Goal: Task Accomplishment & Management: Use online tool/utility

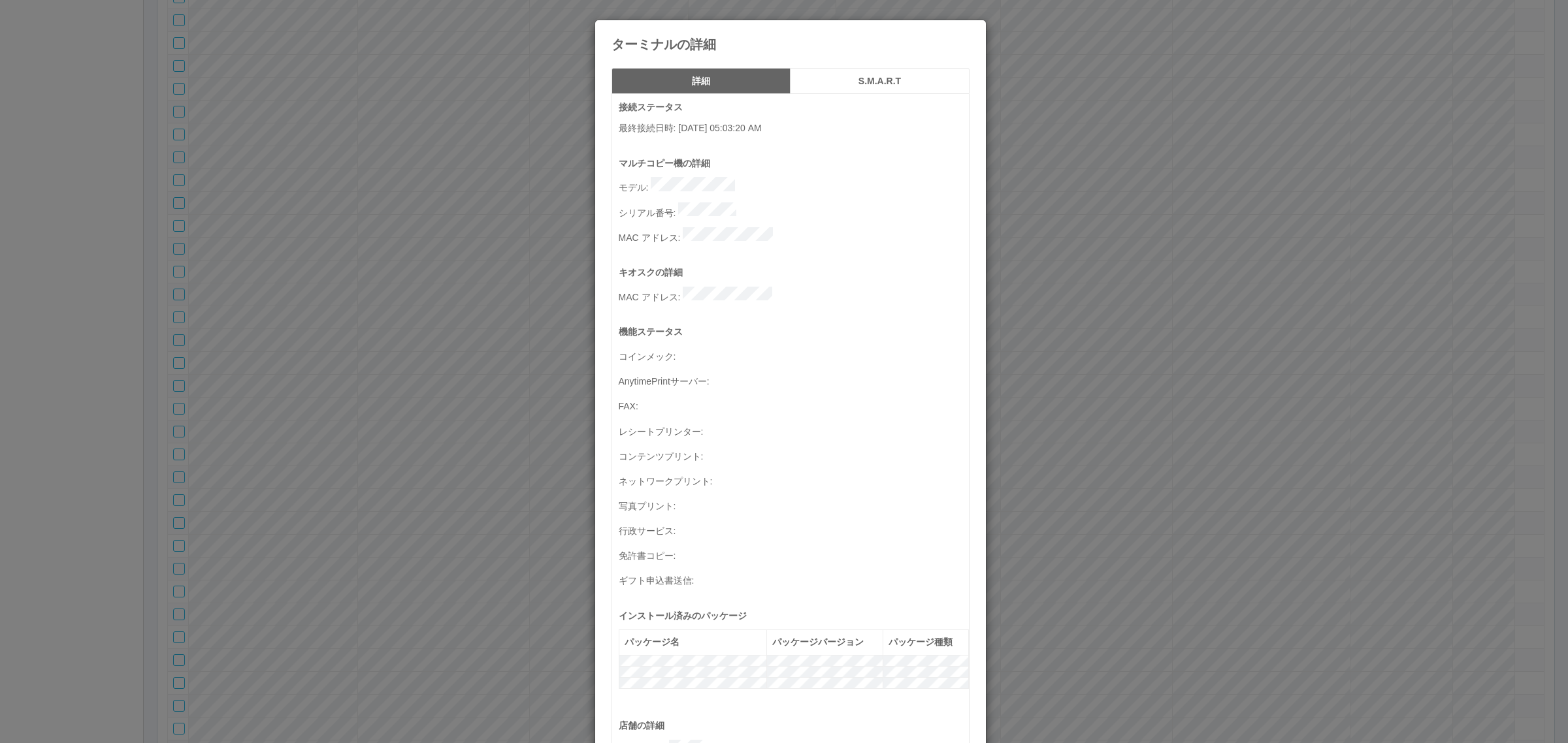
click at [957, 27] on div "ターミナルの詳細" at bounding box center [791, 36] width 391 height 31
click at [969, 30] on icon at bounding box center [969, 30] width 0 height 0
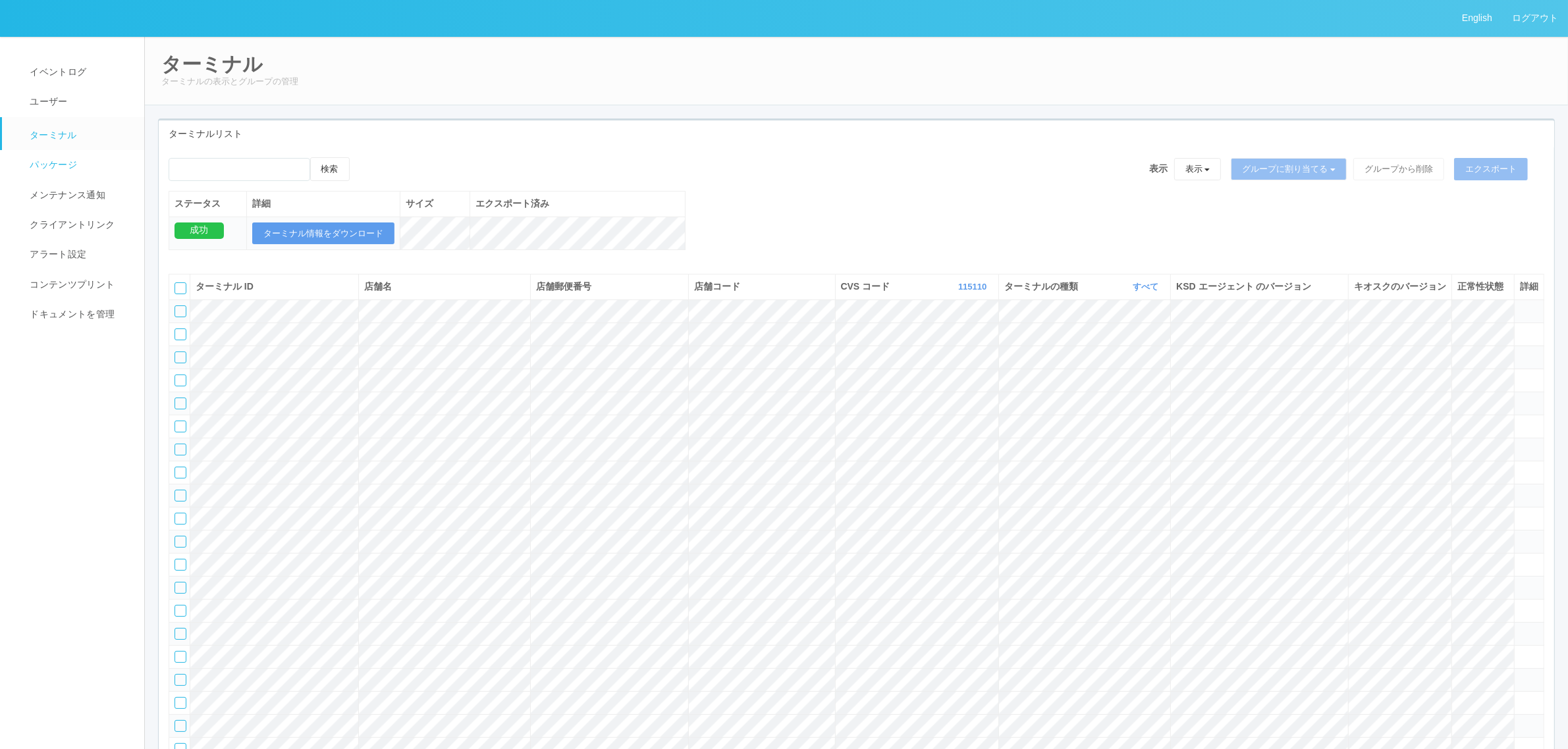
click at [56, 156] on link "パッケージ" at bounding box center [78, 164] width 154 height 29
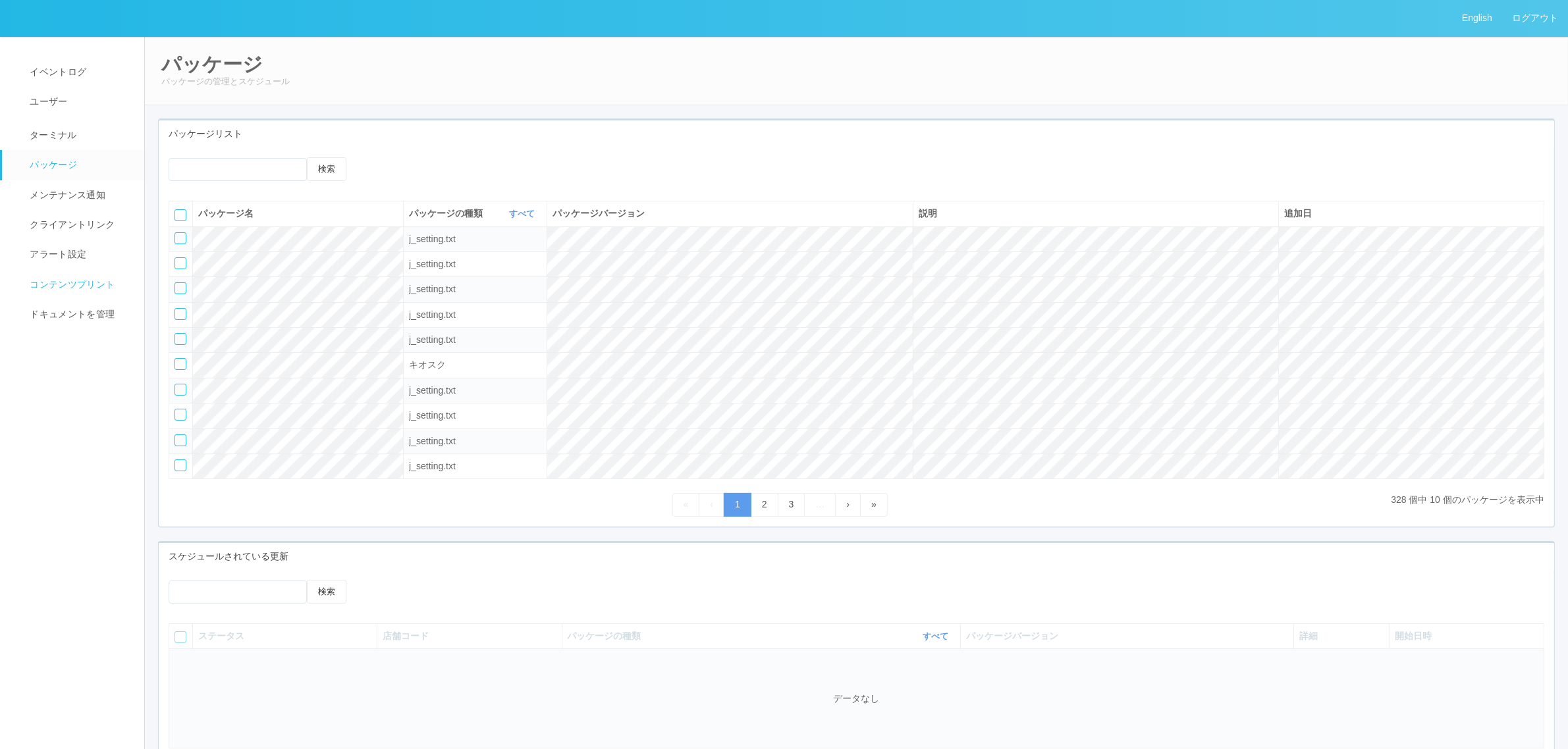
click at [86, 279] on span "コンテンツプリント" at bounding box center [70, 284] width 88 height 11
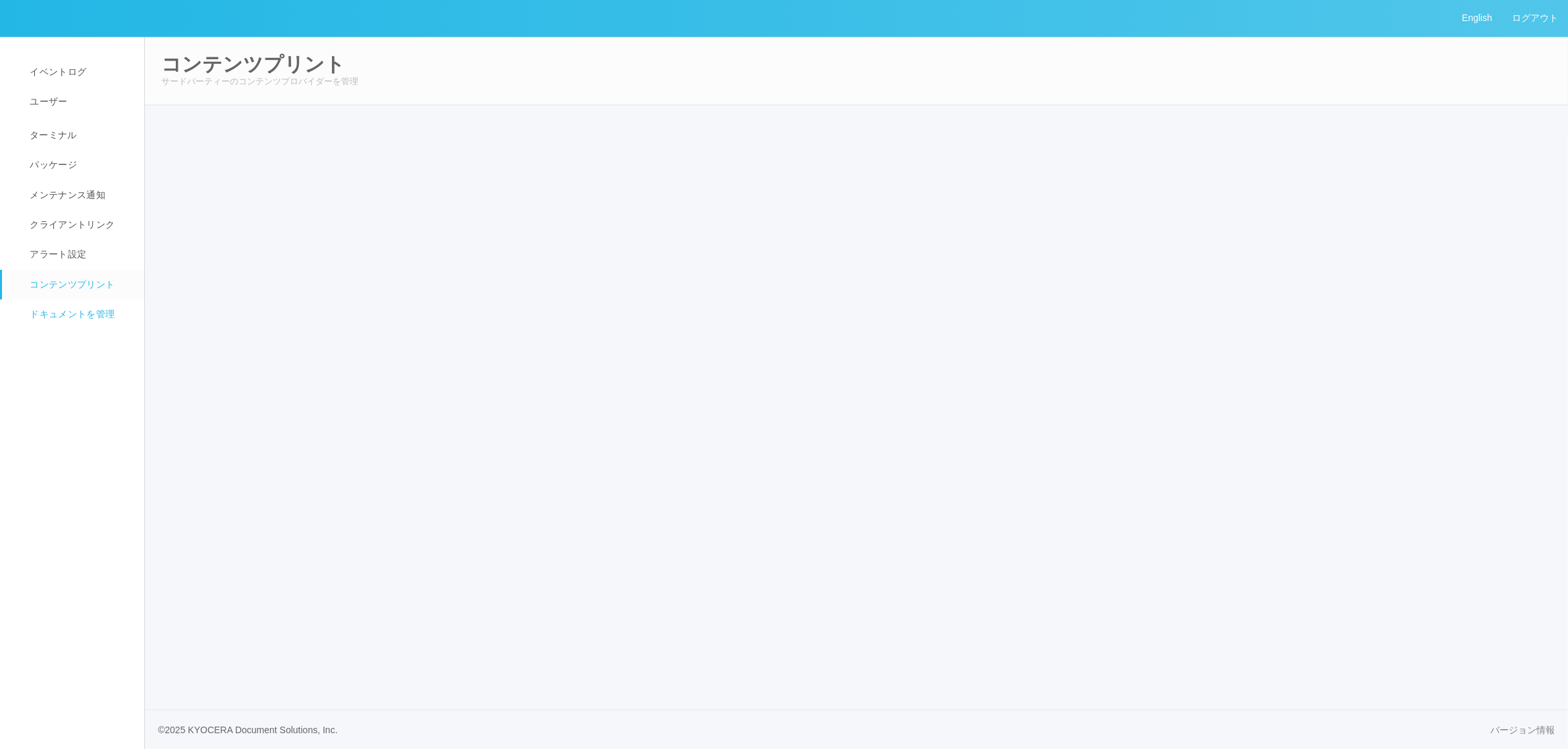
select select "6"
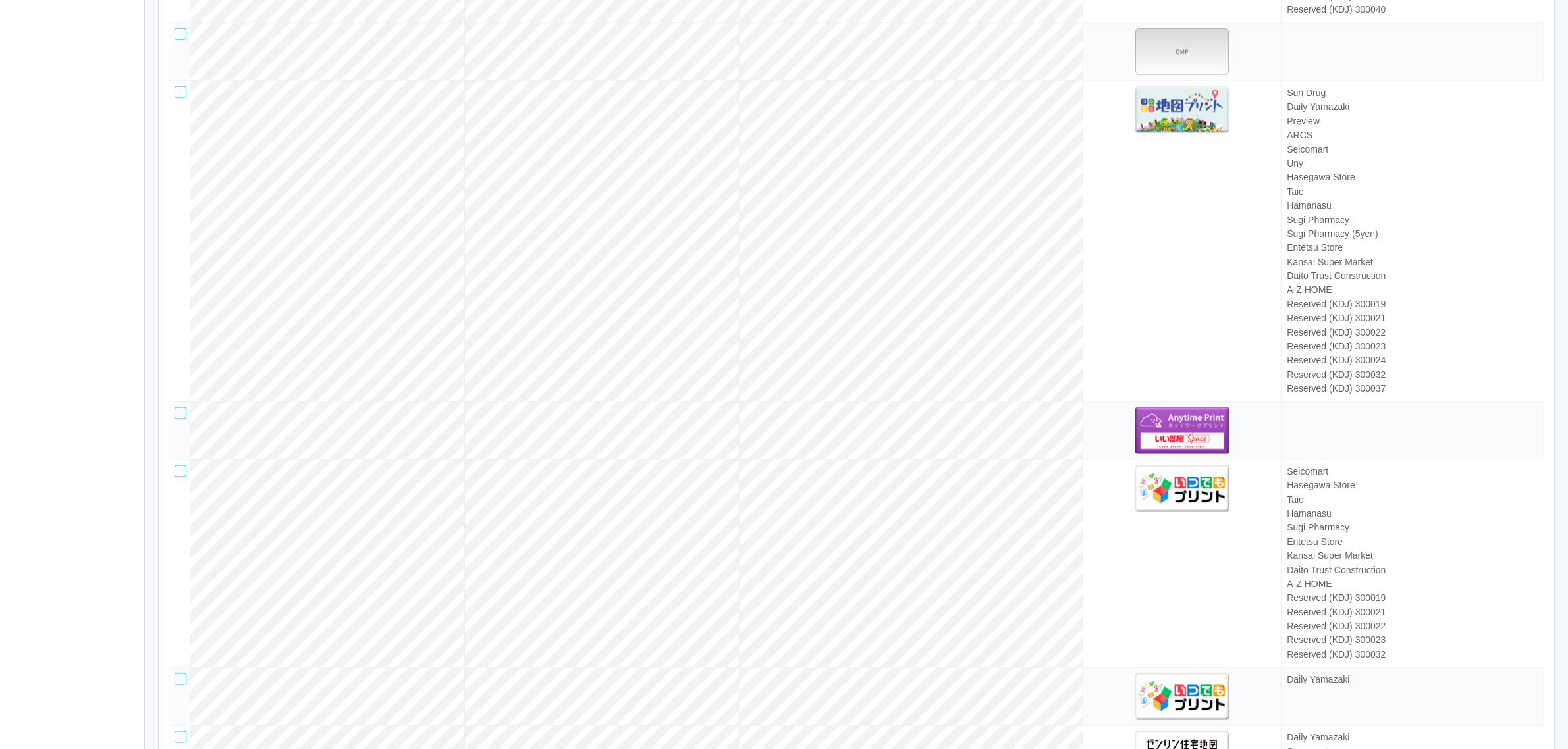
scroll to position [3679, 0]
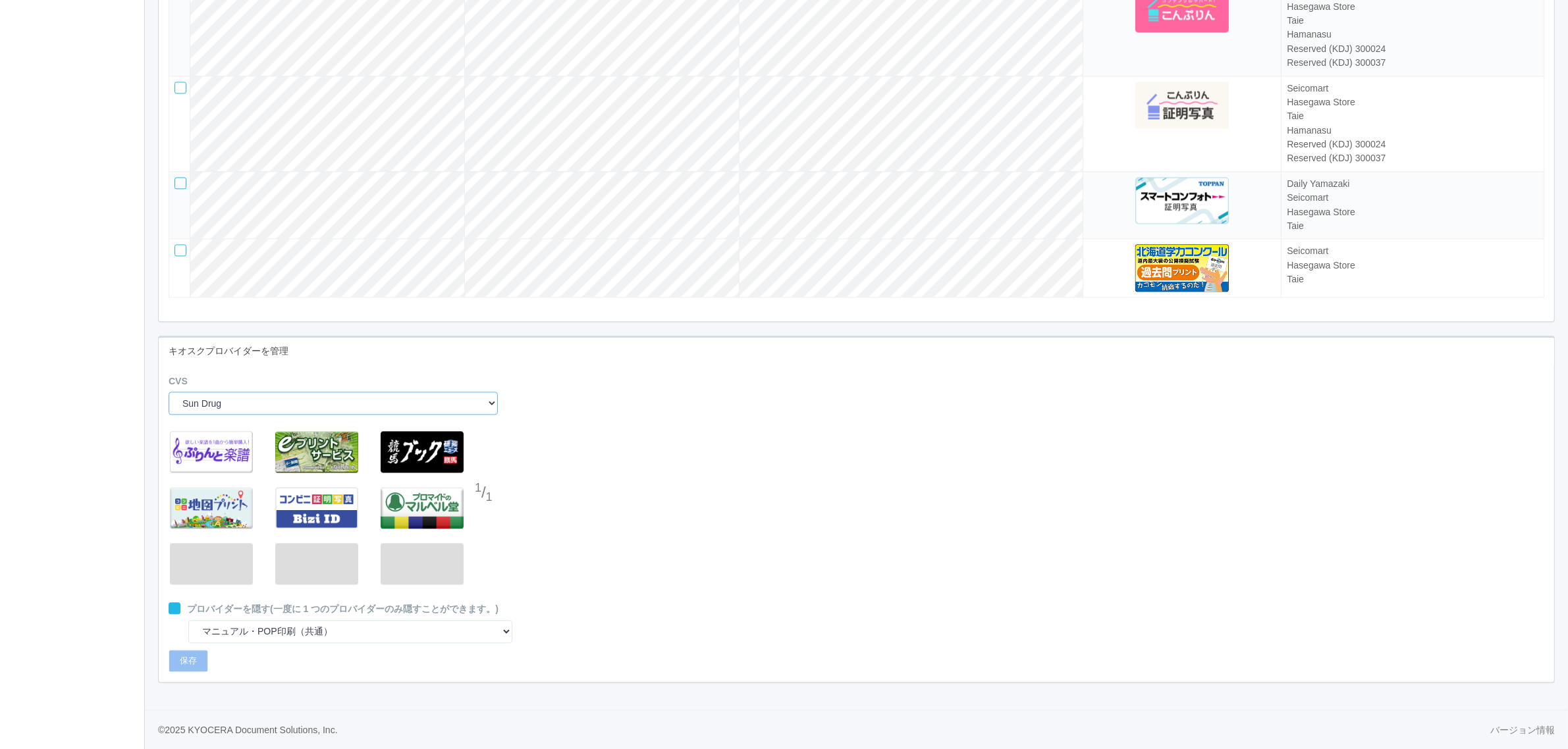
click at [344, 405] on select "Sun Drug Daily Yamazaki Preview ARCS NRS (Nippon Racing Service) Seicomart Uny …" at bounding box center [333, 403] width 329 height 23
select select "4"
click at [169, 392] on select "Sun Drug Daily Yamazaki Preview ARCS NRS (Nippon Racing Service) Seicomart Uny …" at bounding box center [333, 403] width 329 height 23
select select "2"
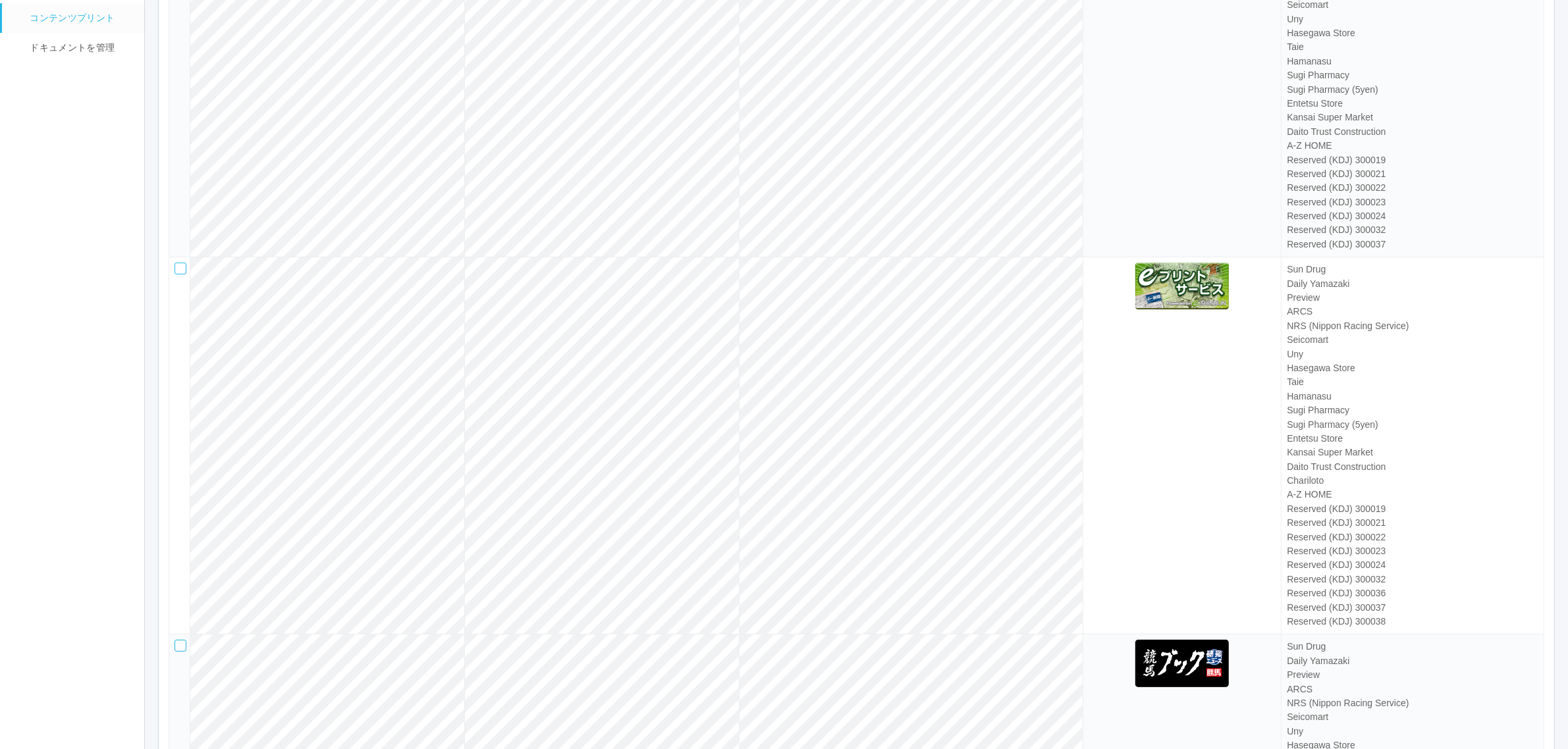
scroll to position [0, 0]
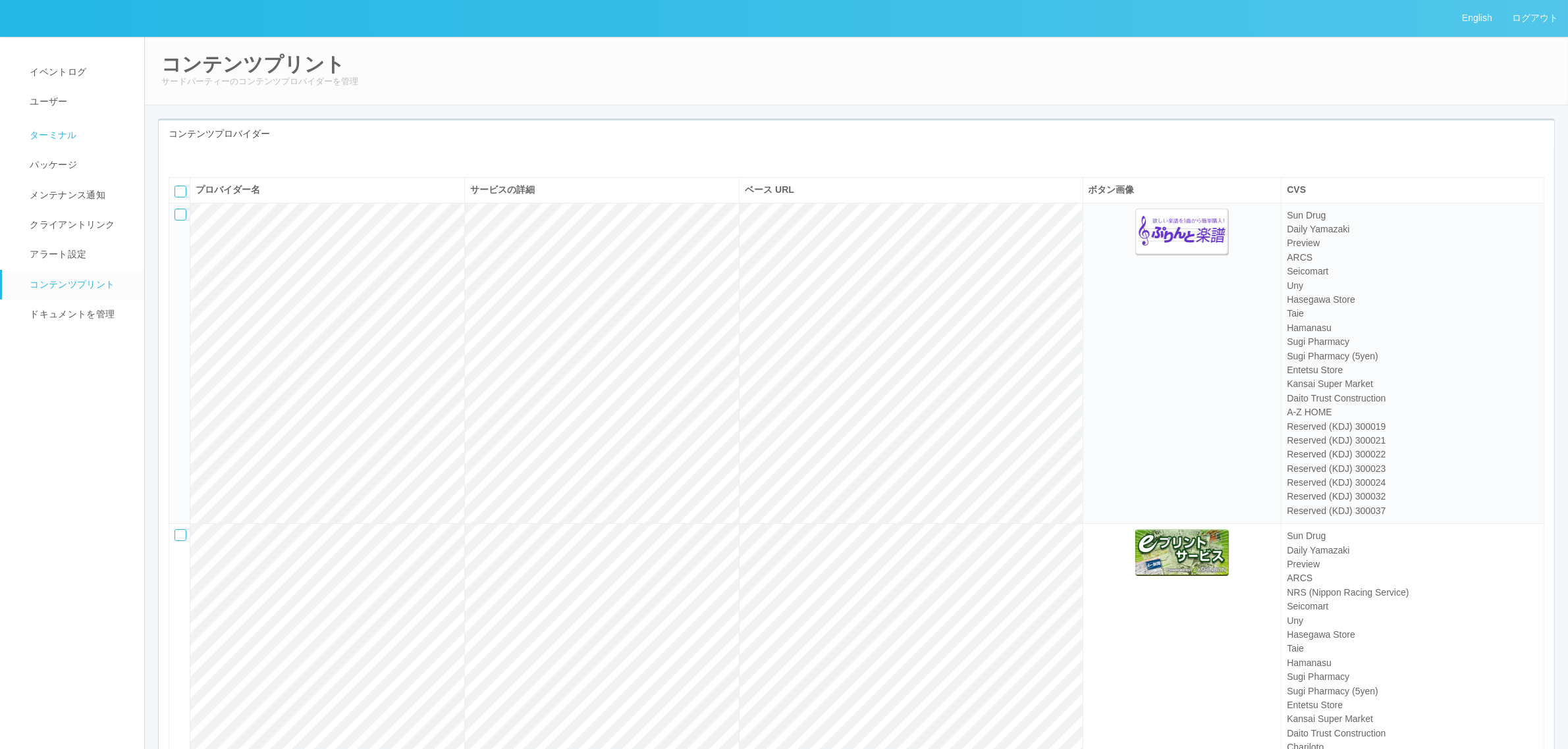
click at [64, 129] on span "ターミナル" at bounding box center [51, 134] width 50 height 11
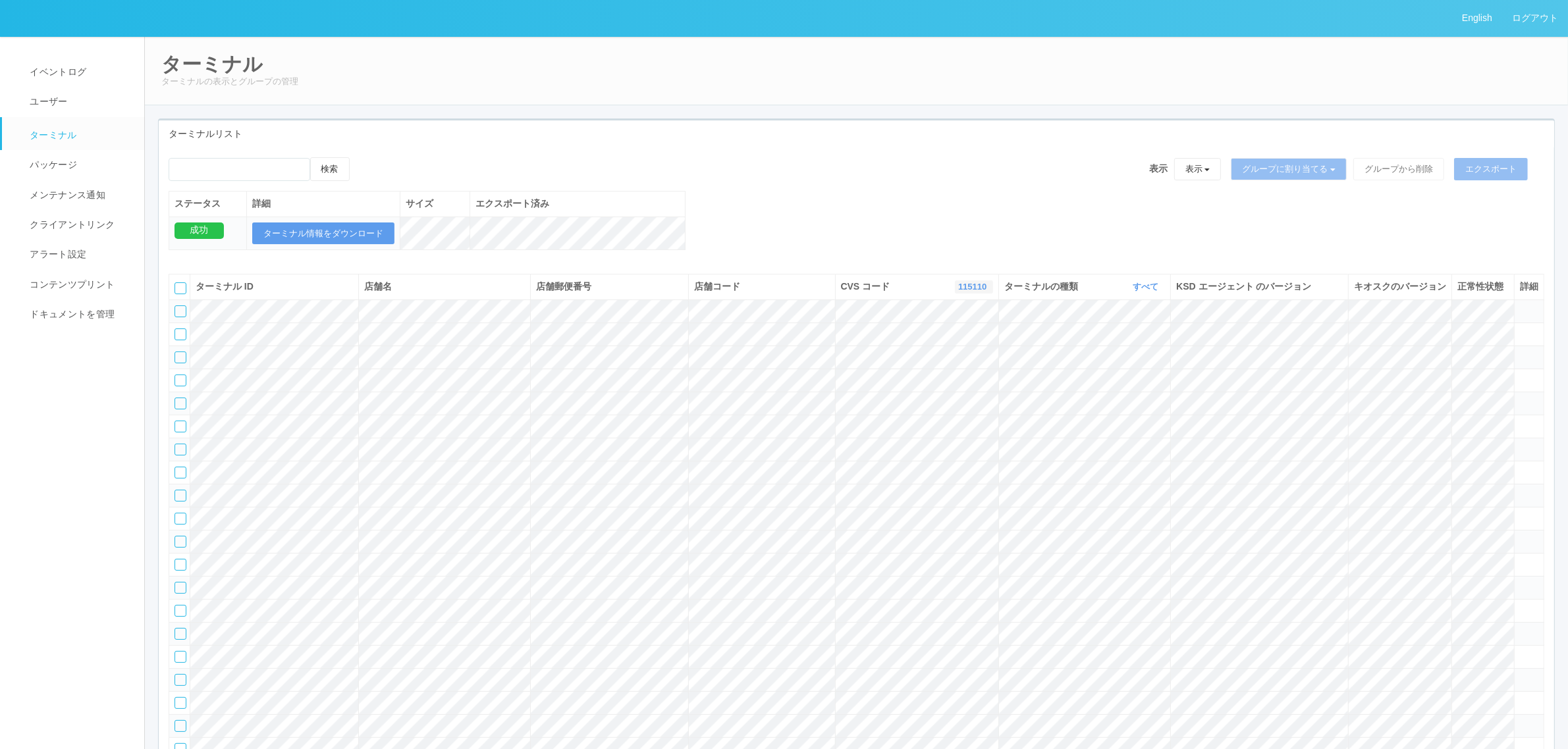
drag, startPoint x: 965, startPoint y: 300, endPoint x: 970, endPoint y: 309, distance: 10.3
click at [966, 291] on link "115110" at bounding box center [974, 287] width 32 height 10
click at [959, 389] on link "300014" at bounding box center [940, 380] width 104 height 18
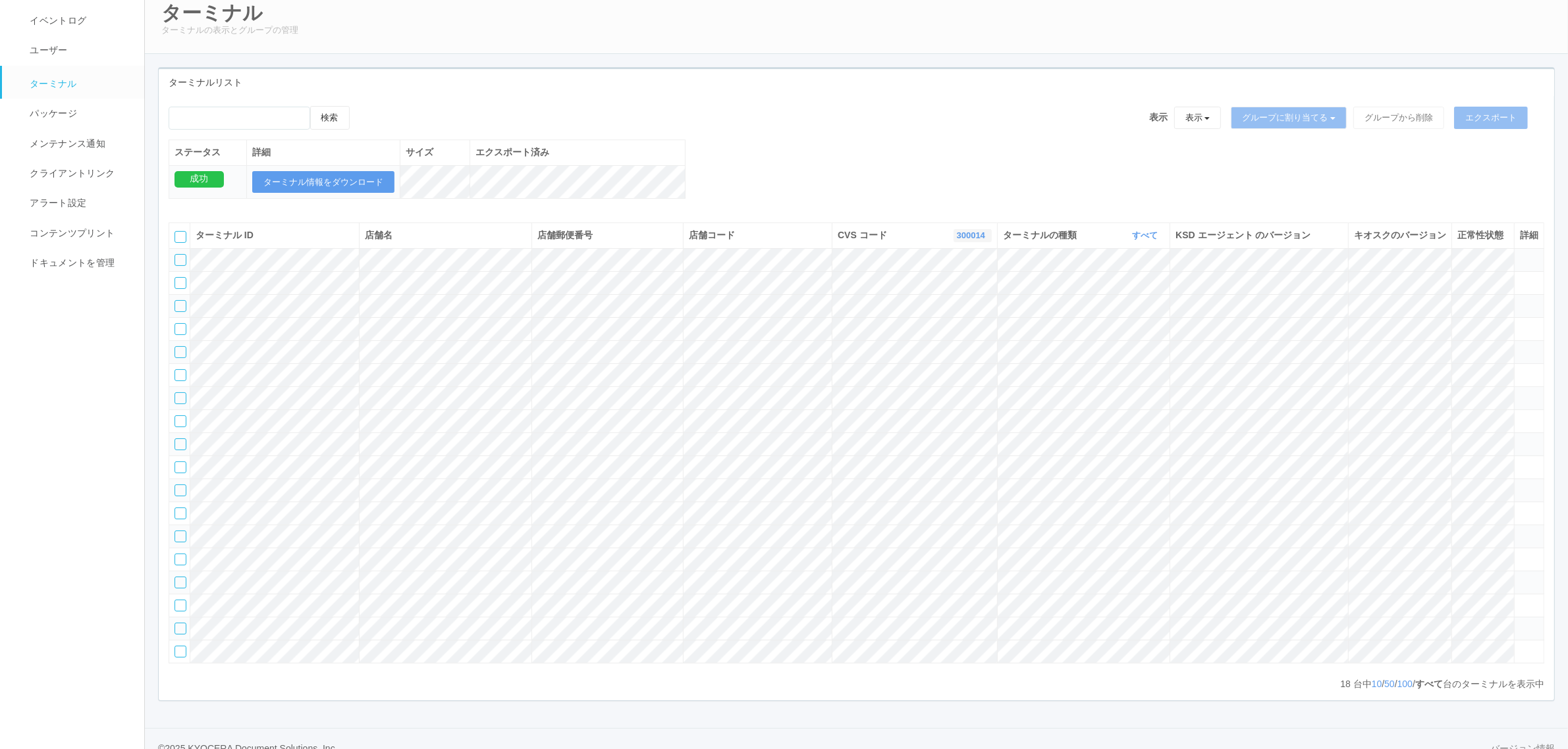
scroll to position [0, 0]
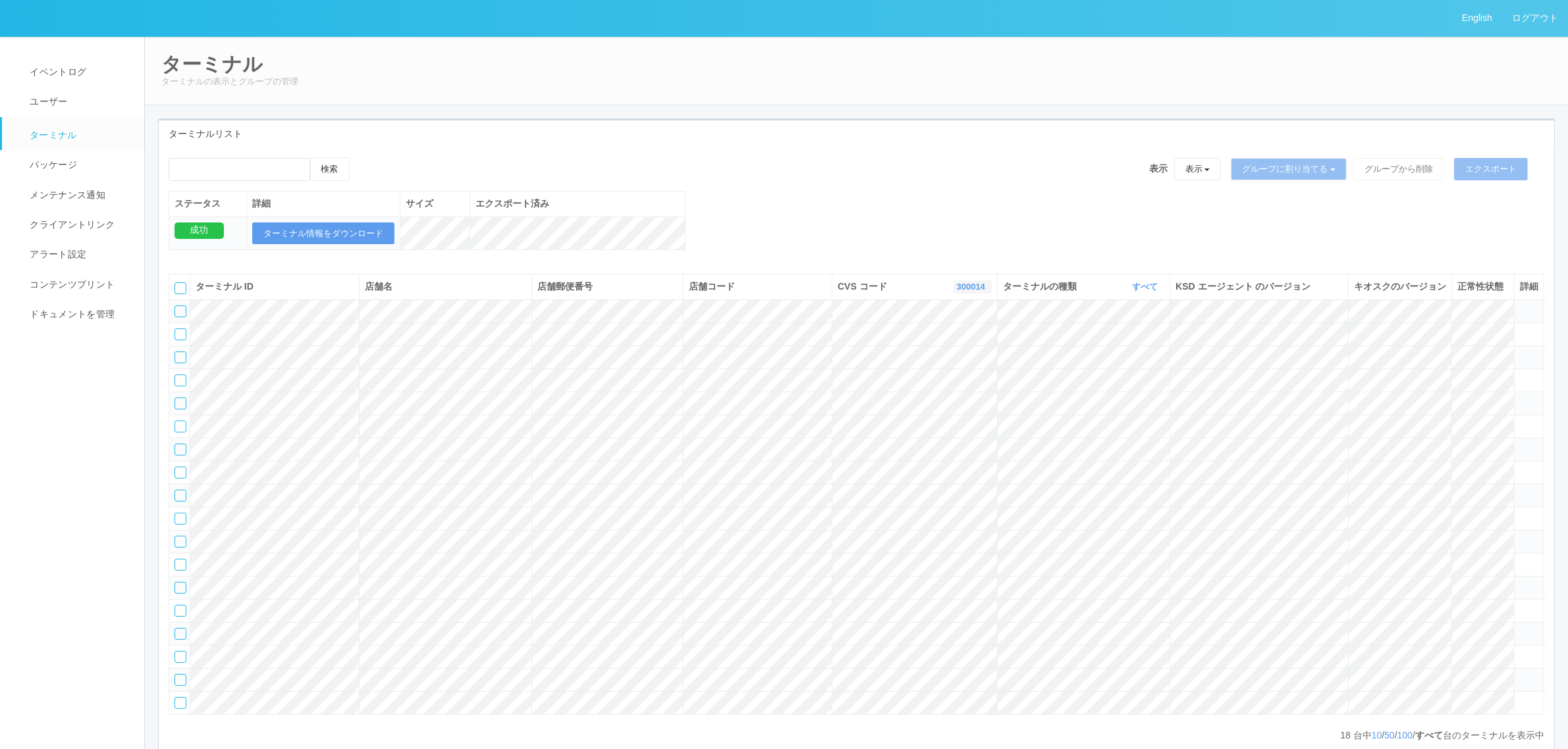
click at [985, 291] on icon "button" at bounding box center [987, 287] width 3 height 10
click at [945, 322] on link "300009" at bounding box center [939, 313] width 104 height 18
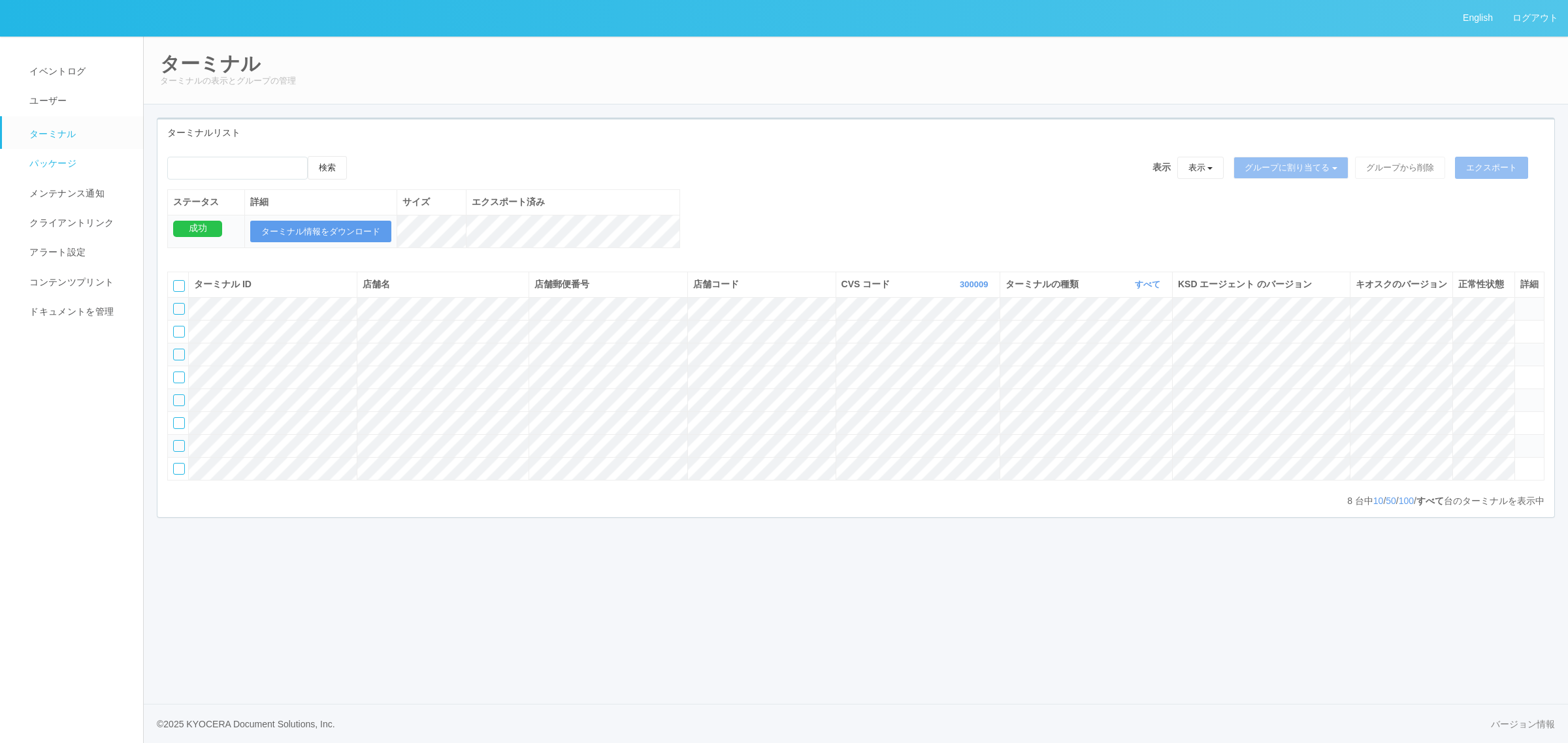
click at [37, 166] on span "パッケージ" at bounding box center [51, 163] width 50 height 10
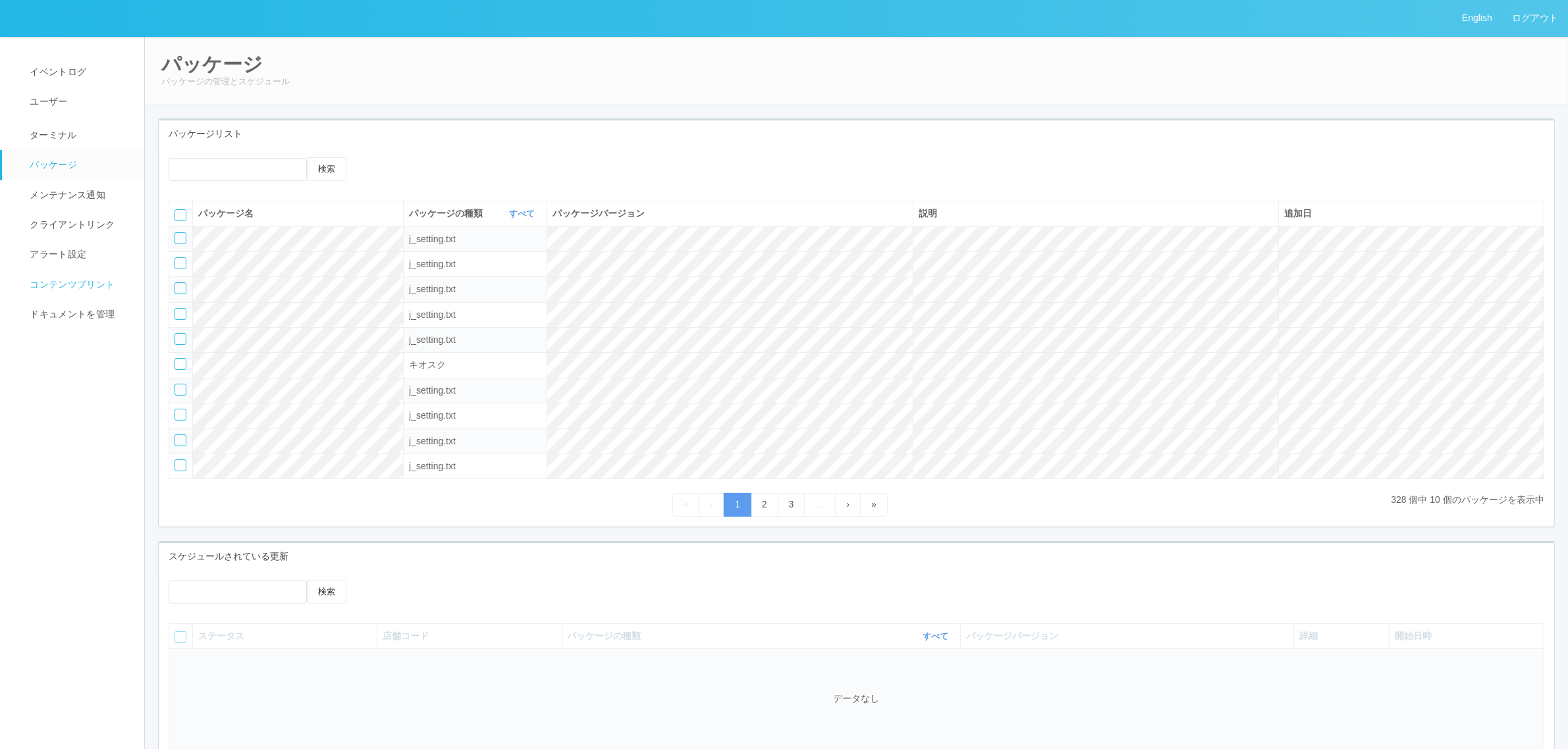
click at [80, 282] on span "コンテンツプリント" at bounding box center [70, 284] width 88 height 11
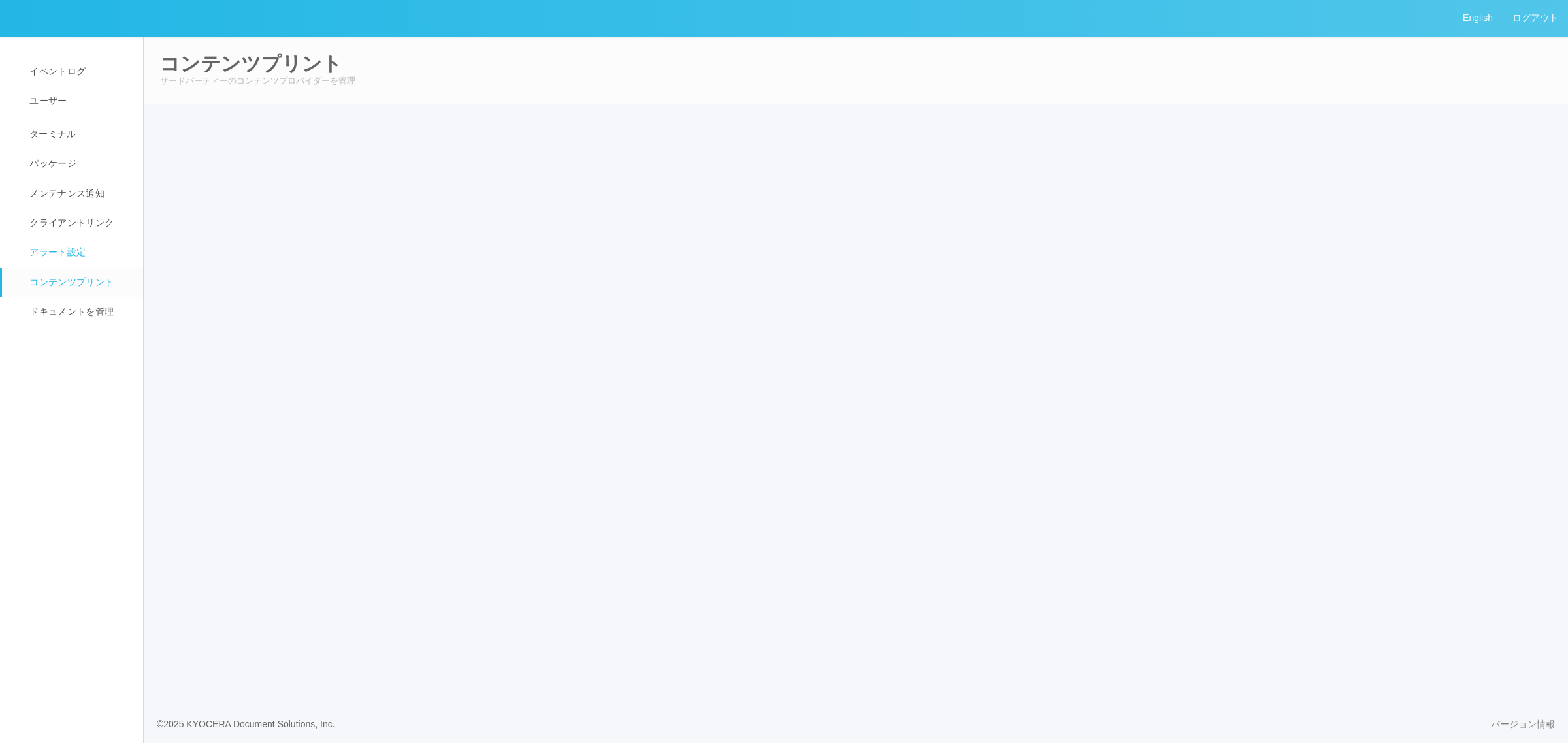
click at [63, 257] on span "アラート設定" at bounding box center [56, 252] width 60 height 10
select select "6"
select select "4"
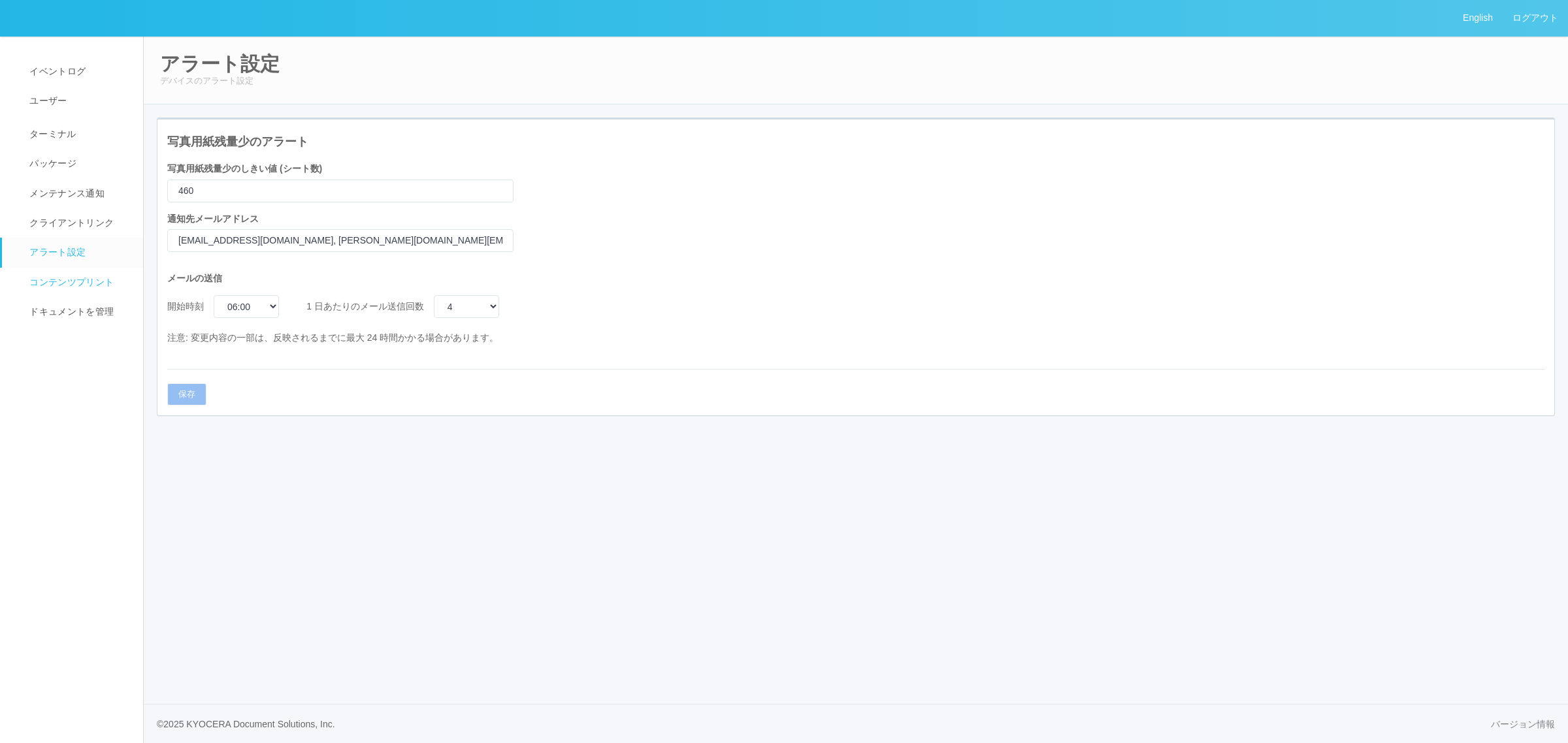
click at [66, 282] on span "コンテンツプリント" at bounding box center [69, 282] width 87 height 10
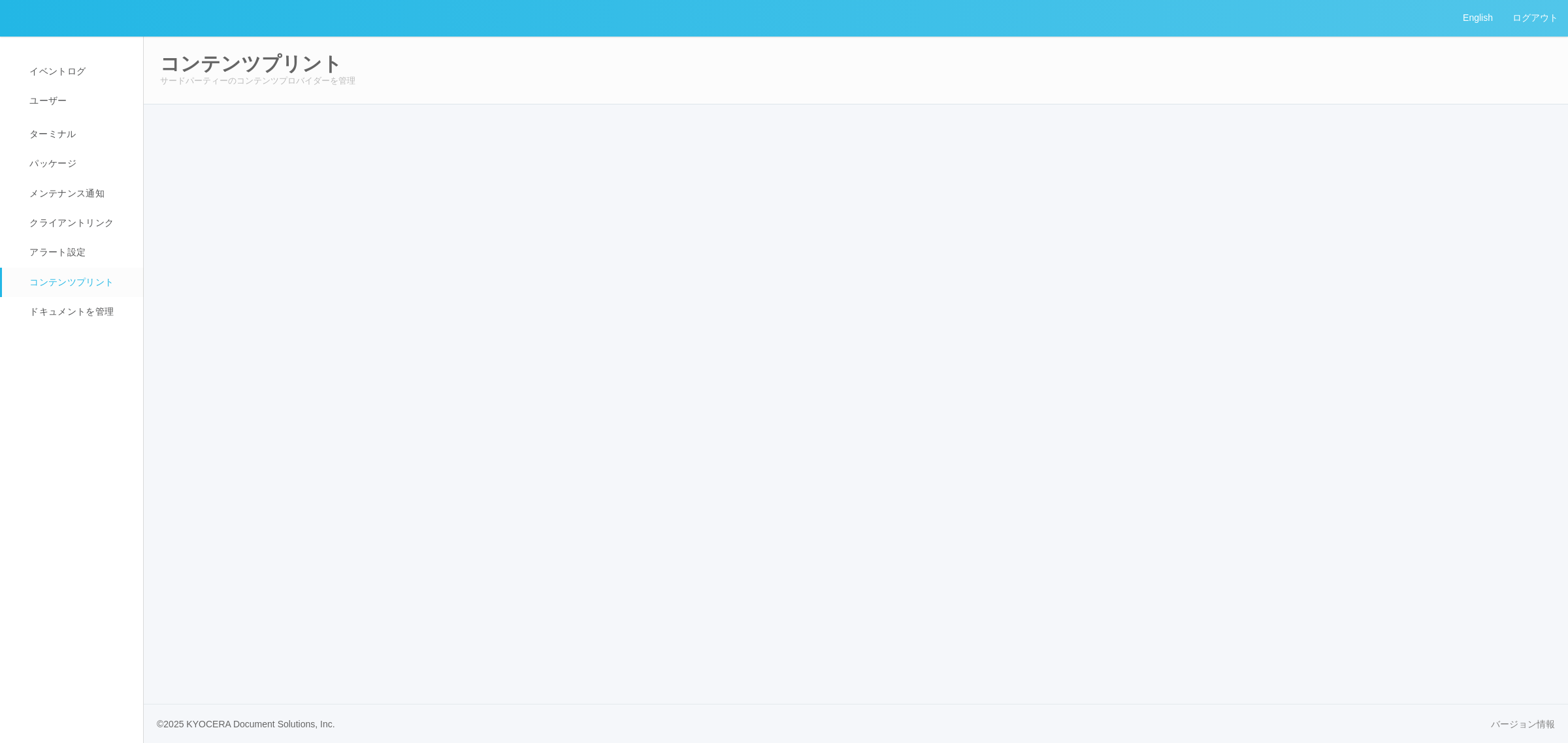
select select "6"
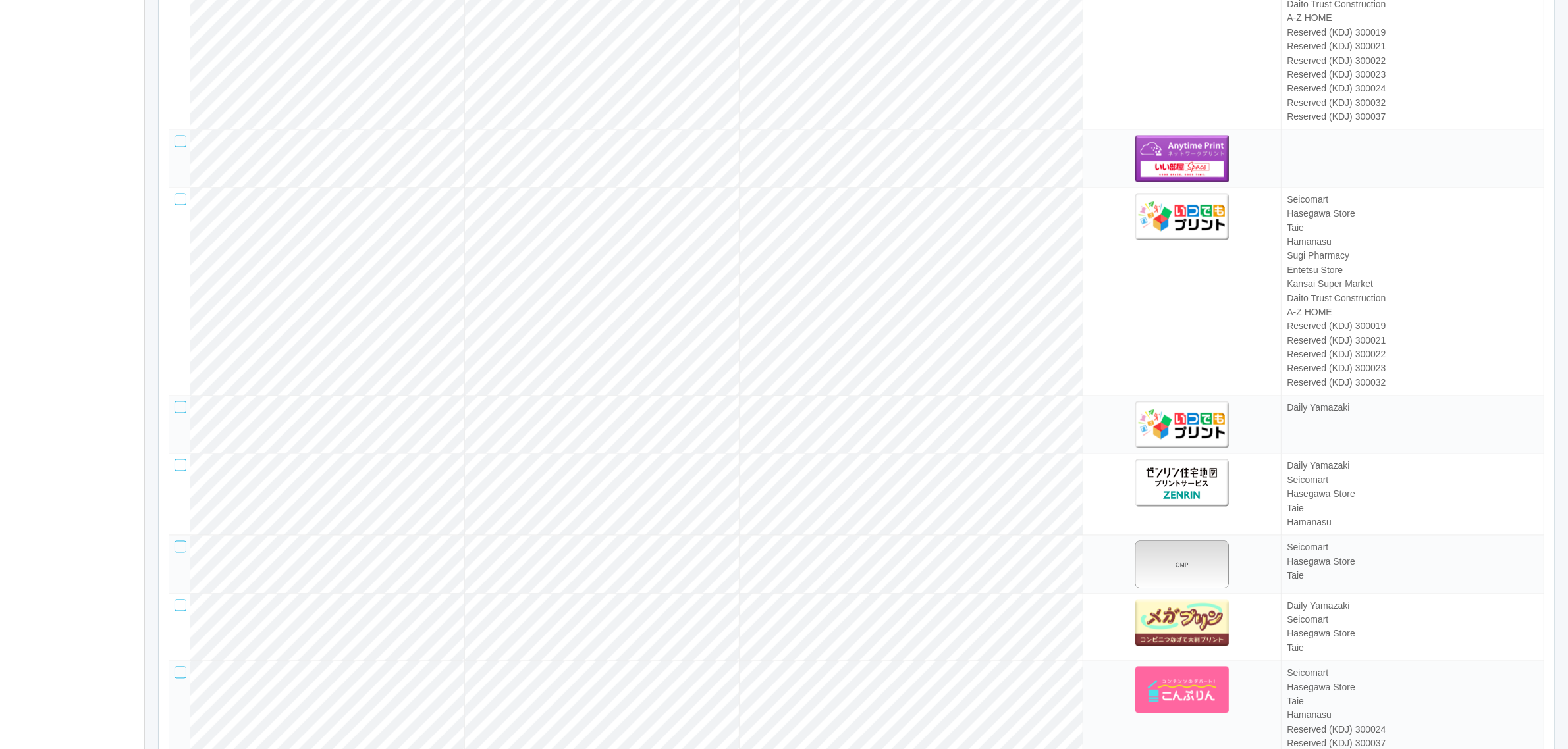
scroll to position [3679, 0]
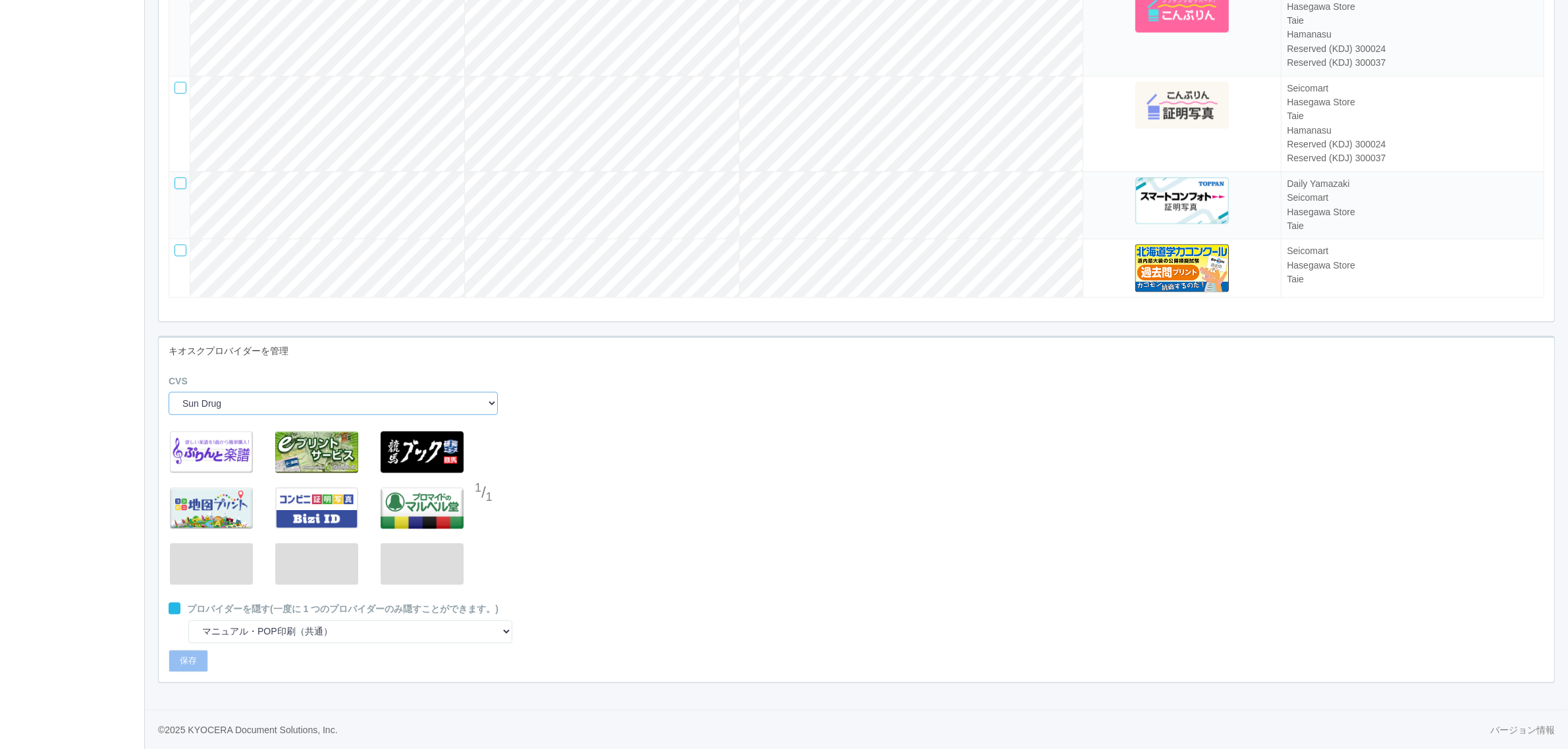
click at [322, 400] on select "Sun Drug Daily Yamazaki Preview ARCS NRS (Nippon Racing Service) Seicomart Uny …" at bounding box center [333, 403] width 329 height 23
select select "11"
click at [169, 392] on select "Sun Drug Daily Yamazaki Preview ARCS NRS (Nippon Racing Service) Seicomart Uny …" at bounding box center [333, 403] width 329 height 23
select select "1"
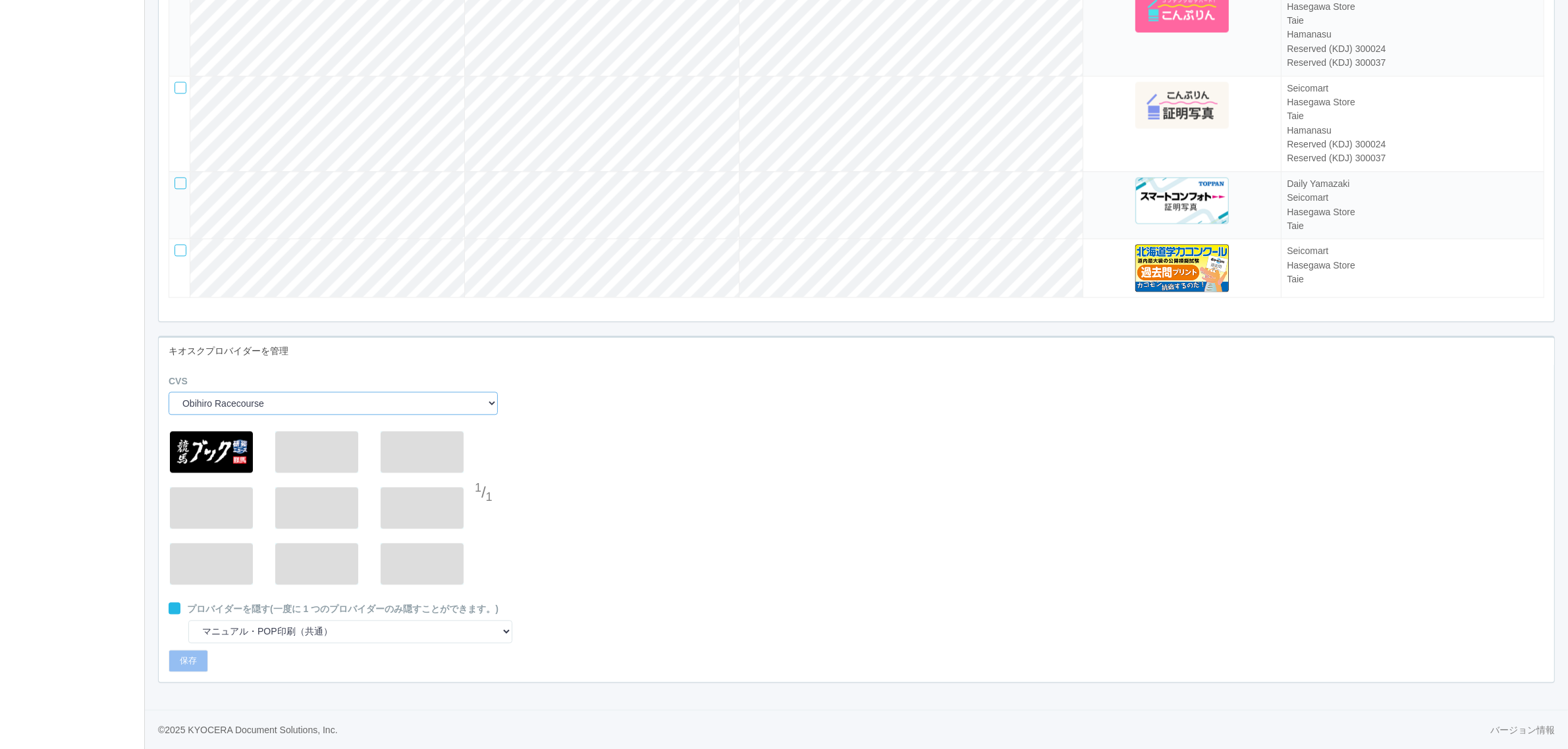
click at [359, 396] on select "Sun Drug Daily Yamazaki Preview ARCS NRS (Nippon Racing Service) Seicomart Uny …" at bounding box center [333, 403] width 329 height 23
drag, startPoint x: 746, startPoint y: 484, endPoint x: 738, endPoint y: 488, distance: 8.9
click at [745, 485] on div "1 / 1" at bounding box center [856, 514] width 1395 height 177
click at [720, 570] on div "1 / 1" at bounding box center [856, 514] width 1395 height 177
drag, startPoint x: 732, startPoint y: 497, endPoint x: 703, endPoint y: 459, distance: 47.8
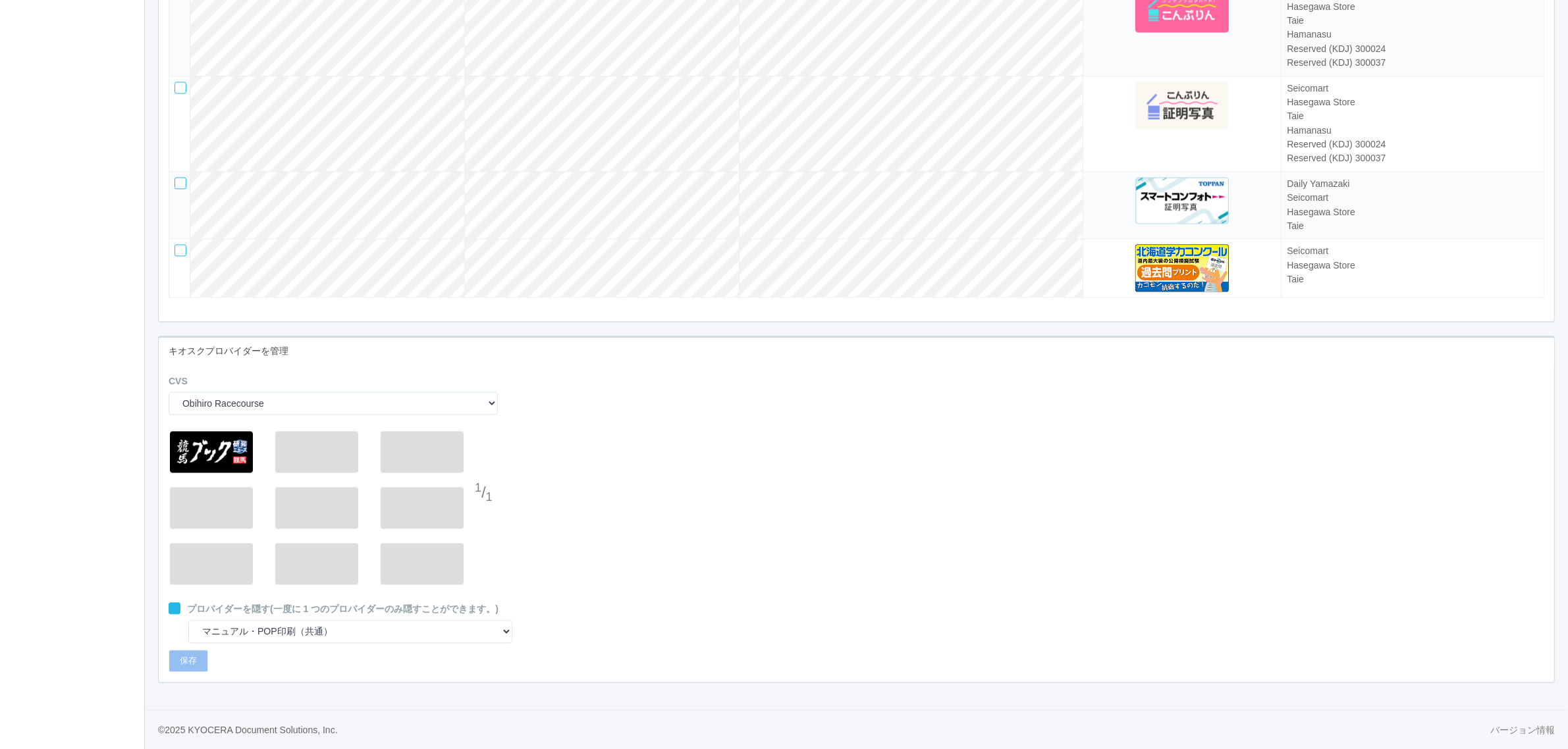
click at [732, 492] on div "1 / 1" at bounding box center [856, 514] width 1395 height 177
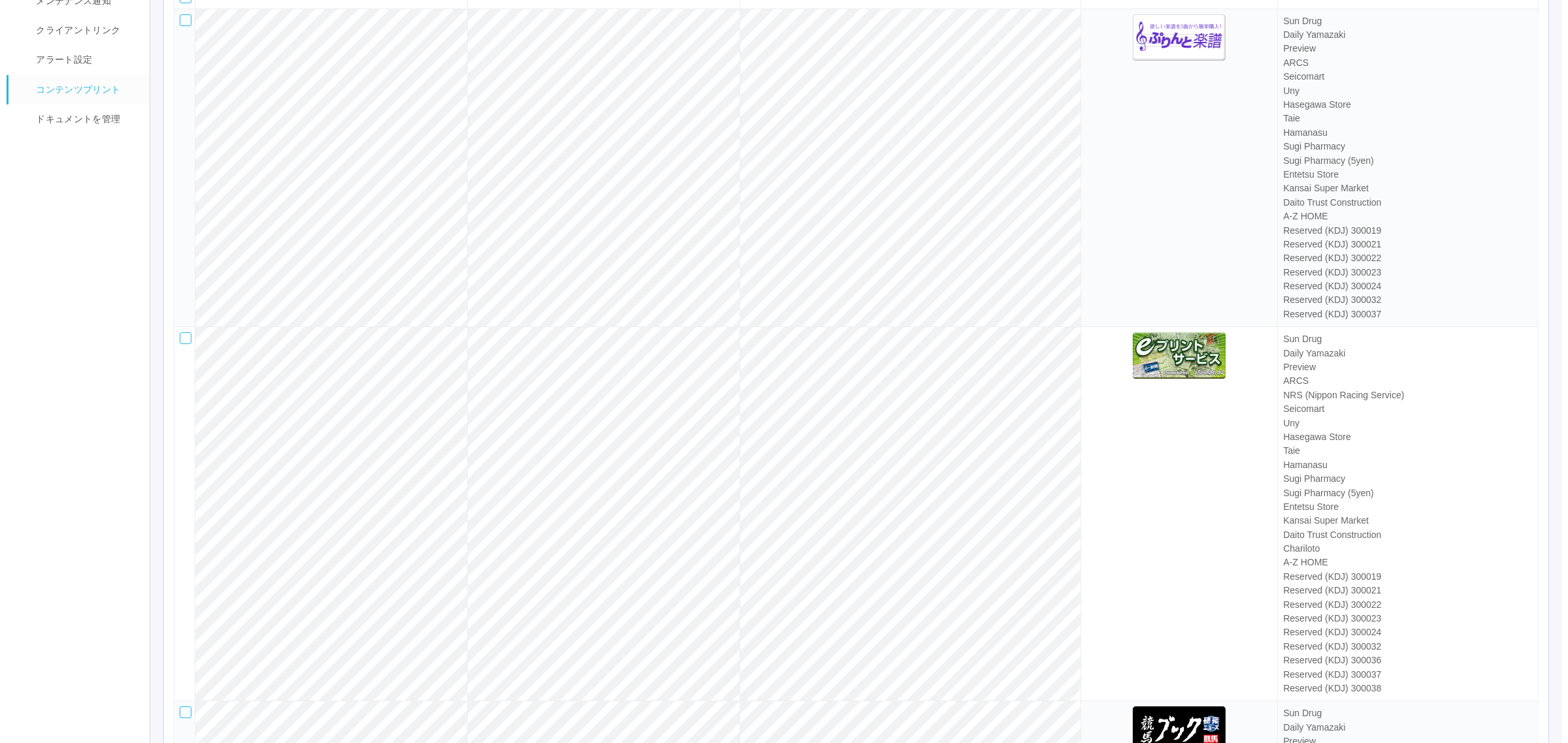
scroll to position [0, 0]
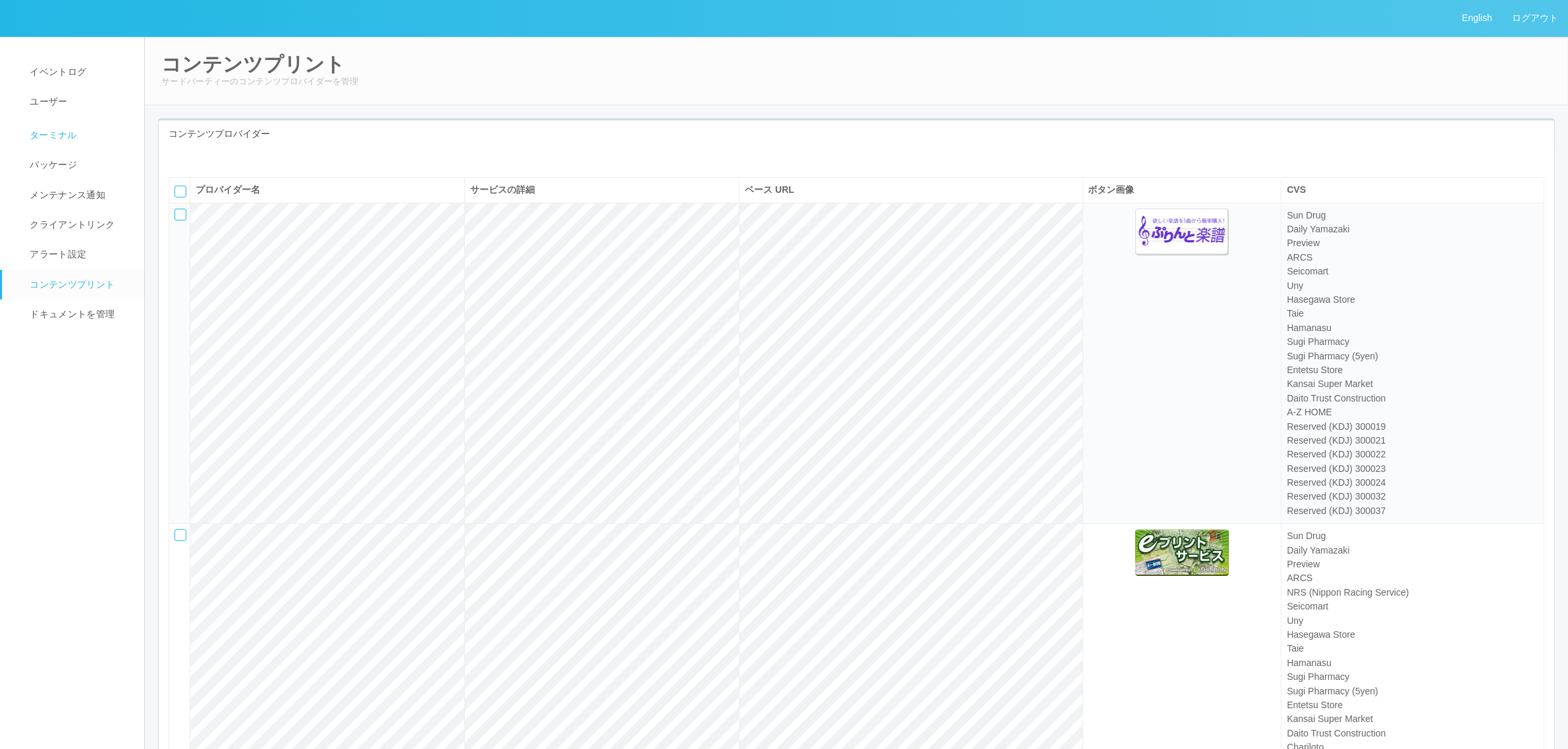
click at [60, 136] on span "ターミナル" at bounding box center [51, 134] width 50 height 11
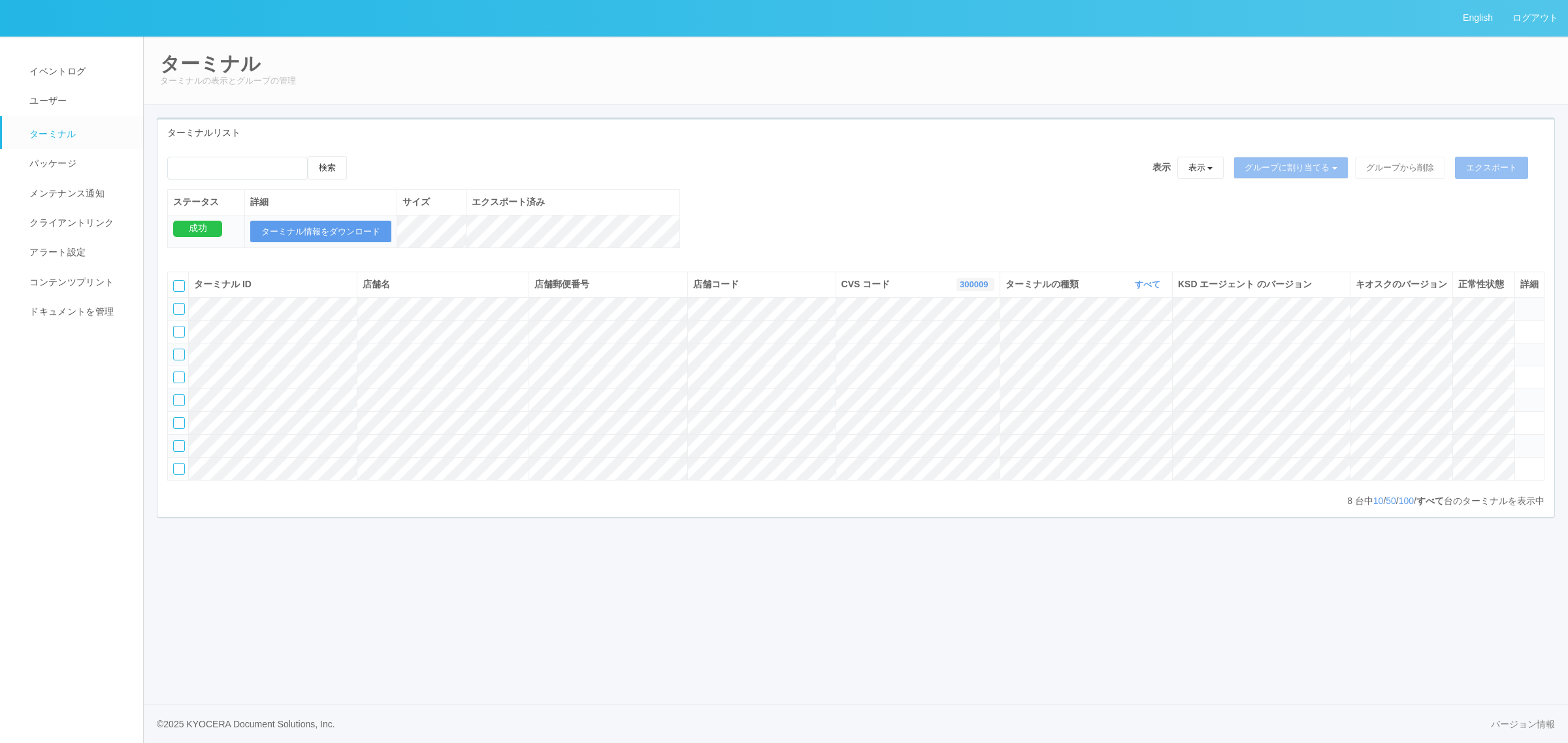
click at [960, 289] on link "300009" at bounding box center [975, 284] width 32 height 10
click at [973, 348] on link at bounding box center [942, 339] width 103 height 18
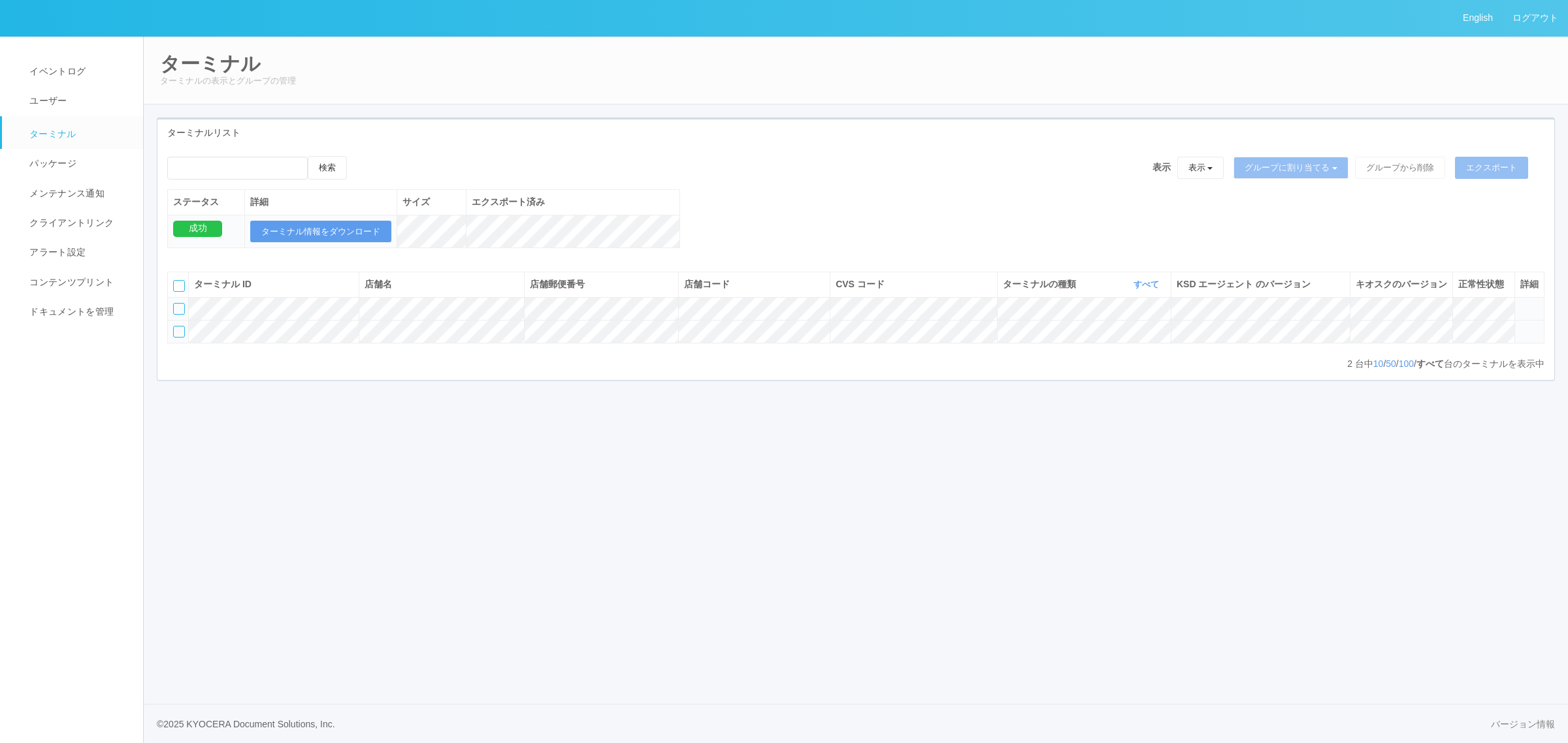
click at [1520, 326] on icon at bounding box center [1520, 326] width 0 height 0
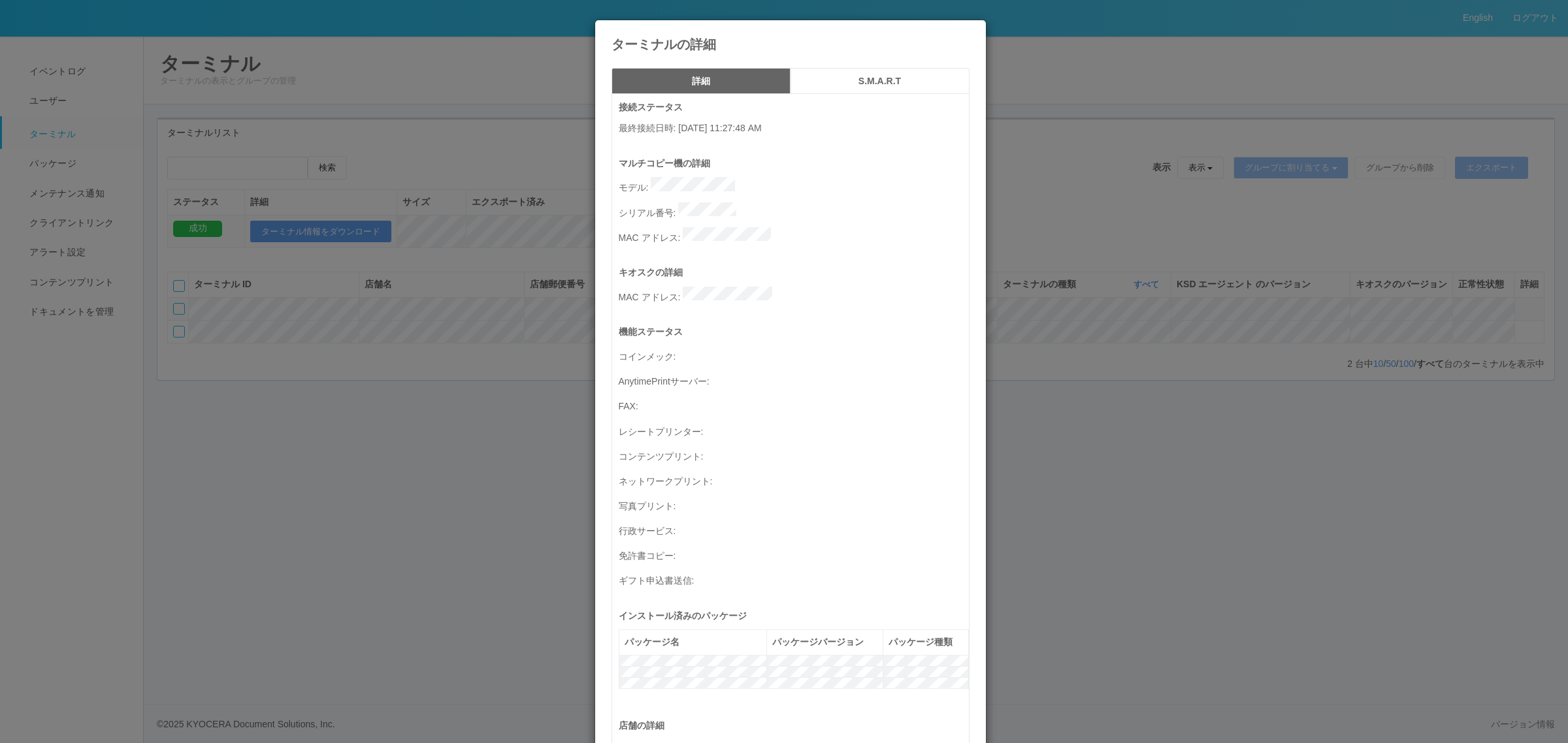
drag, startPoint x: 1112, startPoint y: 366, endPoint x: 1106, endPoint y: 367, distance: 6.1
click at [1106, 367] on div "ターミナルの詳細 詳細 S.M.A.R.T 接続ステータス 最終接続日時 : [DATE] 11:27:48 AM マルチコピー機の詳細 モデル : シリアル…" at bounding box center [784, 372] width 1568 height 743
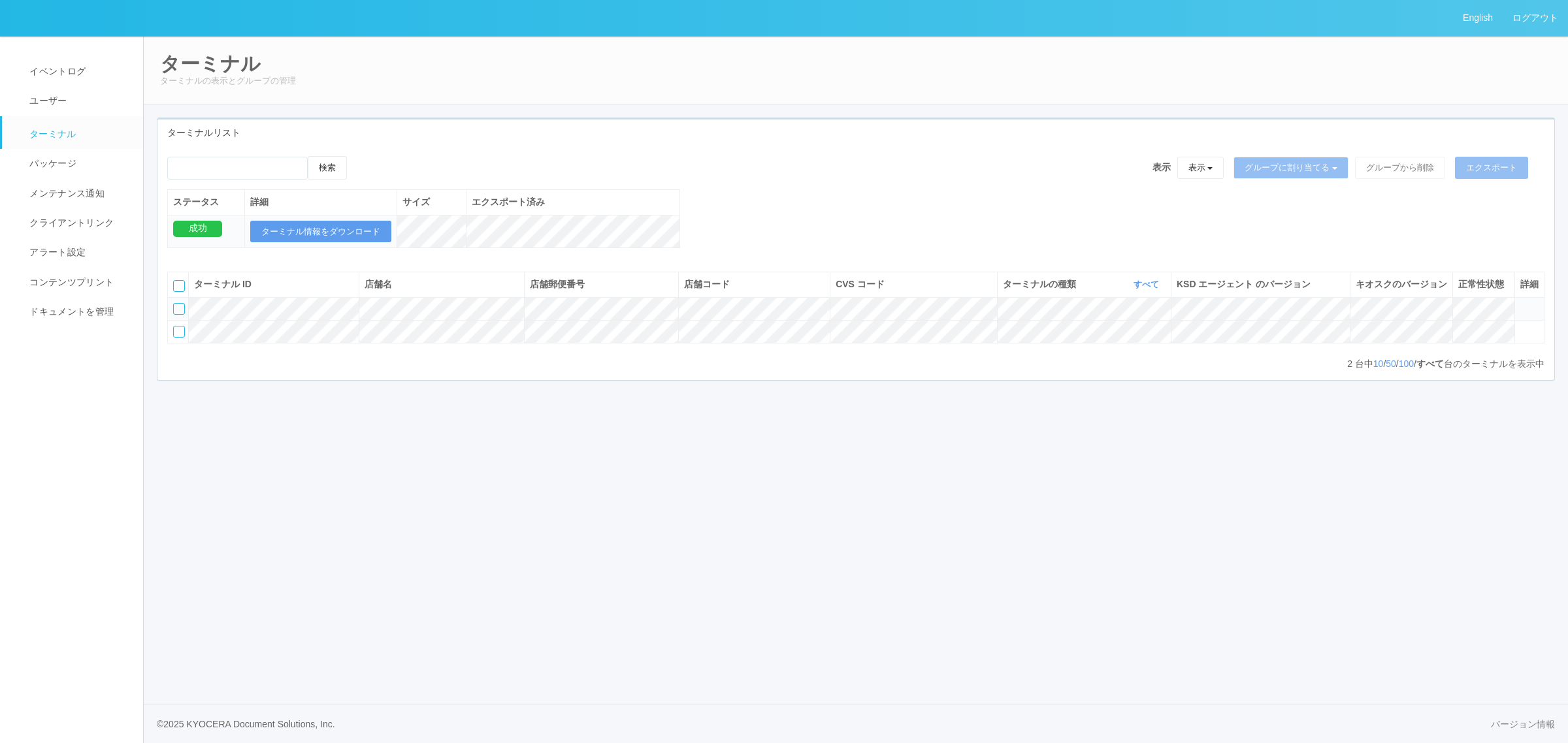
click at [388, 128] on div "ターミナルリスト" at bounding box center [855, 132] width 1397 height 27
click at [505, 481] on div "English ログアウト イベントログ ユーザー ターミナル パッケージ メンテナンス通知 クライアントリンク アラート設定 コンテンツプリント ドキュメン…" at bounding box center [784, 372] width 1568 height 743
drag, startPoint x: 396, startPoint y: 598, endPoint x: 417, endPoint y: 573, distance: 32.6
click at [398, 577] on div "English ログアウト イベントログ ユーザー ターミナル パッケージ メンテナンス通知 クライアントリンク アラート設定 コンテンツプリント ドキュメン…" at bounding box center [784, 372] width 1568 height 743
click at [948, 292] on div "CVS コード 表示 すべて 115110 300000 300001 300002 300003 300004 300005 300006 300008 3…" at bounding box center [913, 284] width 156 height 14
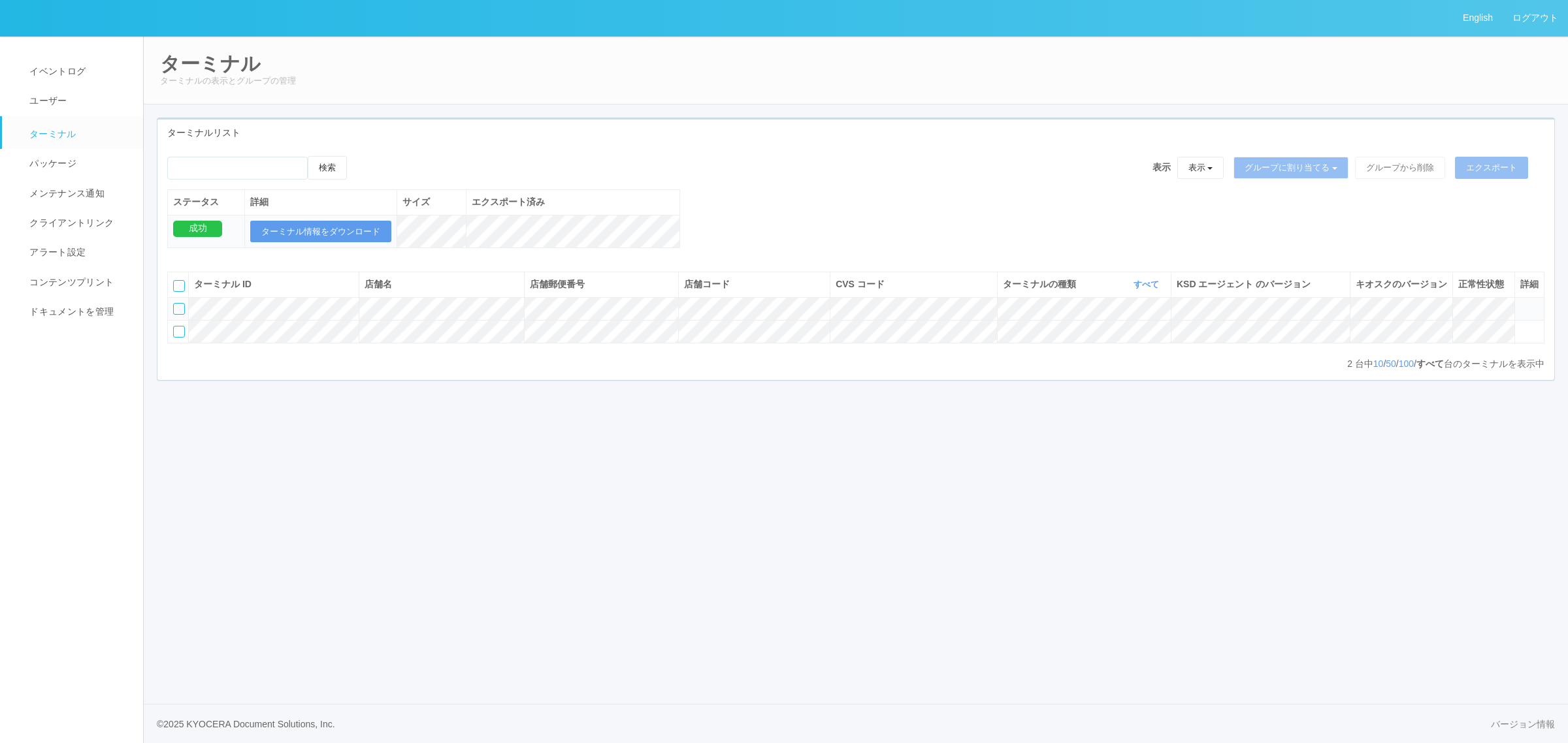
click at [971, 292] on div "CVS コード 表示 すべて 115110 300000 300001 300002 300003 300004 300005 300006 300008 3…" at bounding box center [913, 284] width 156 height 14
click at [986, 289] on icon "button" at bounding box center [987, 284] width 3 height 10
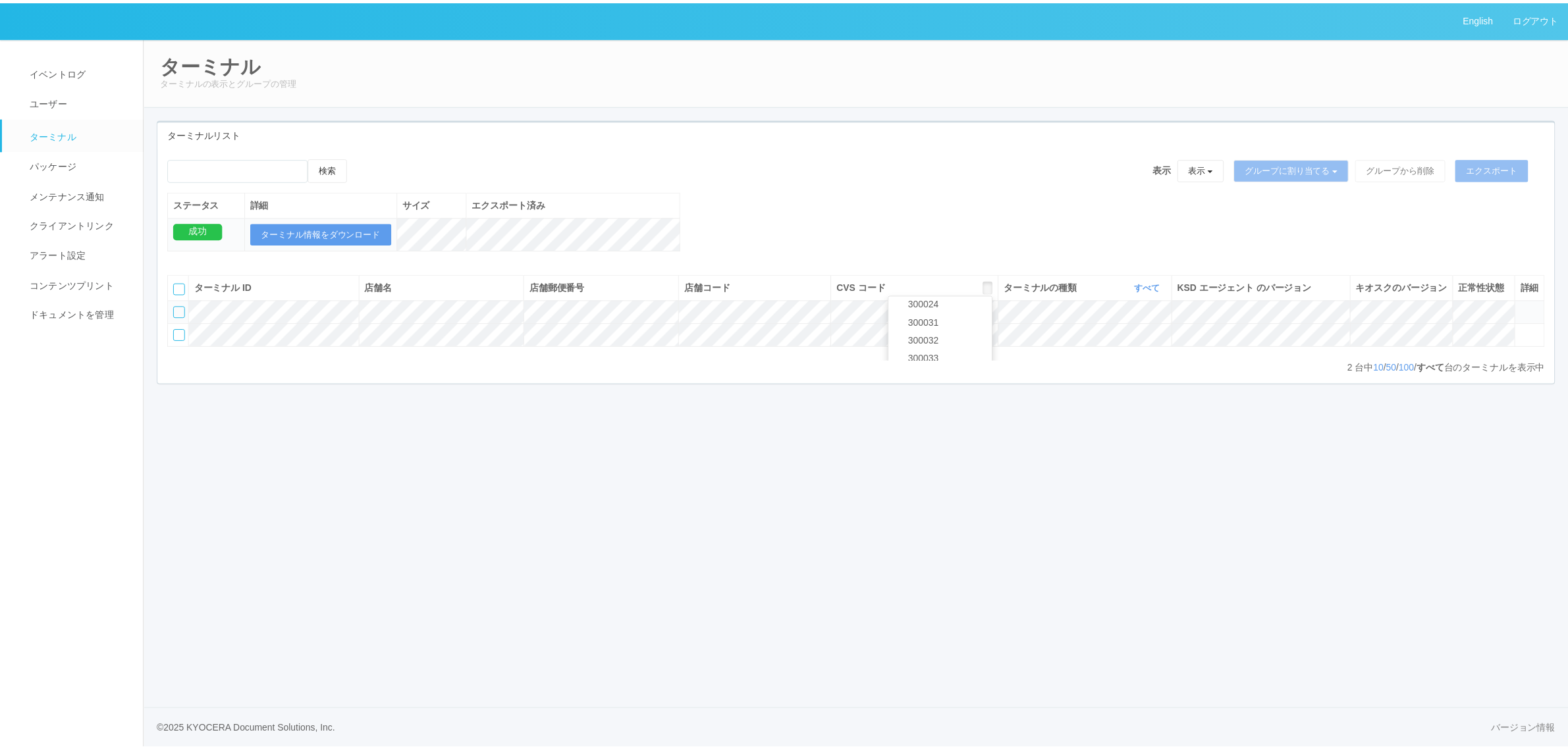
scroll to position [505, 0]
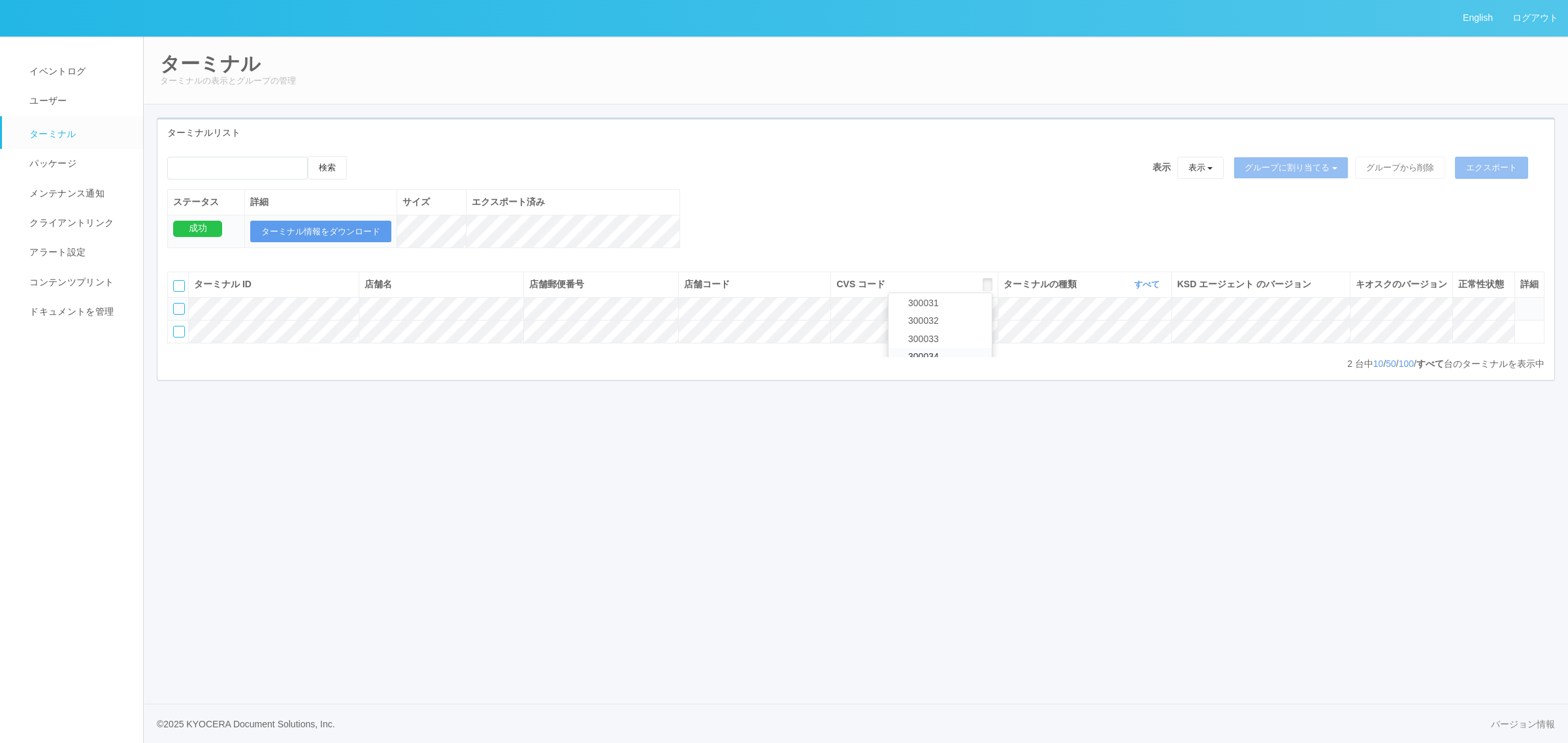
click at [952, 366] on link "300034" at bounding box center [940, 357] width 103 height 18
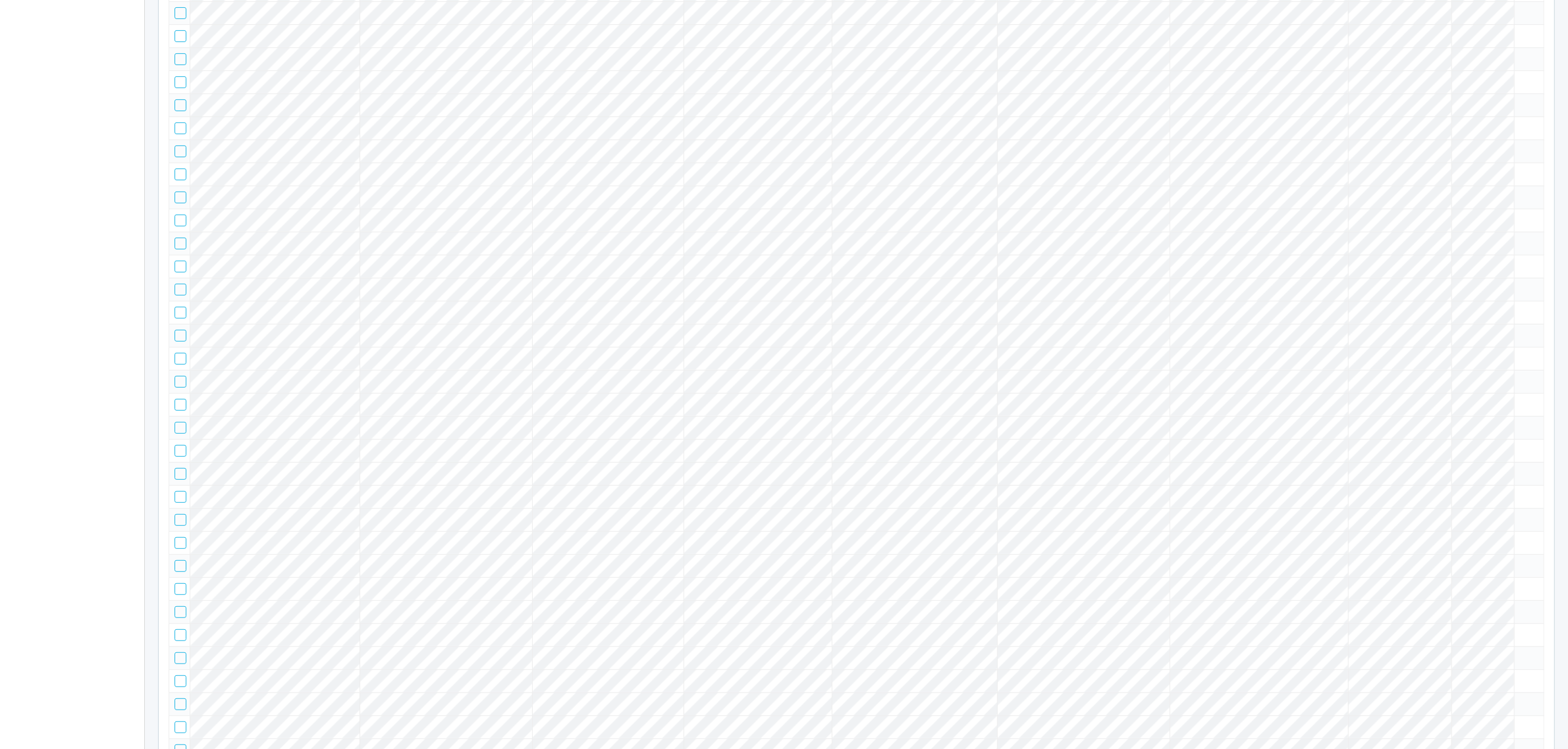
scroll to position [1562, 0]
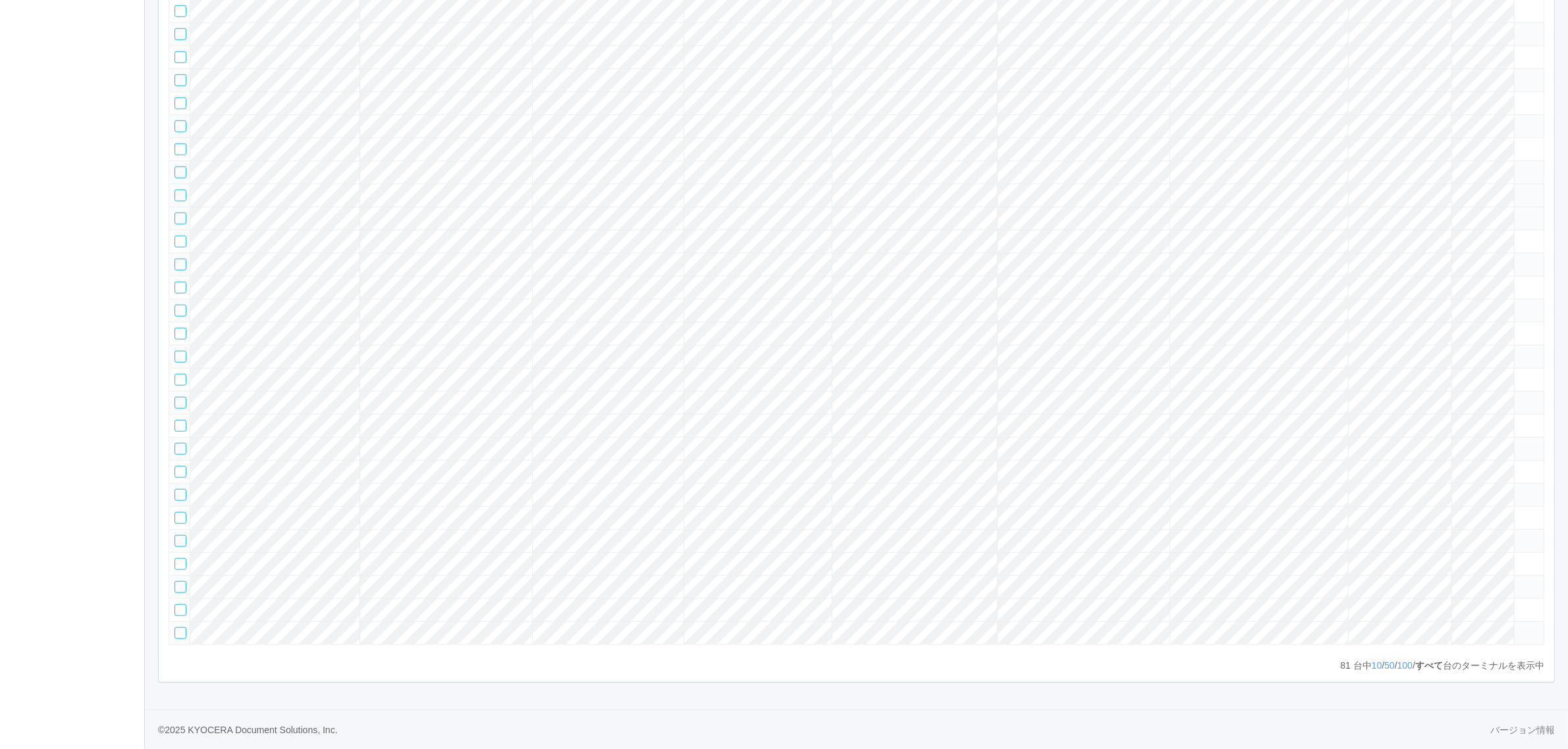
click at [1520, 190] on icon at bounding box center [1520, 190] width 0 height 0
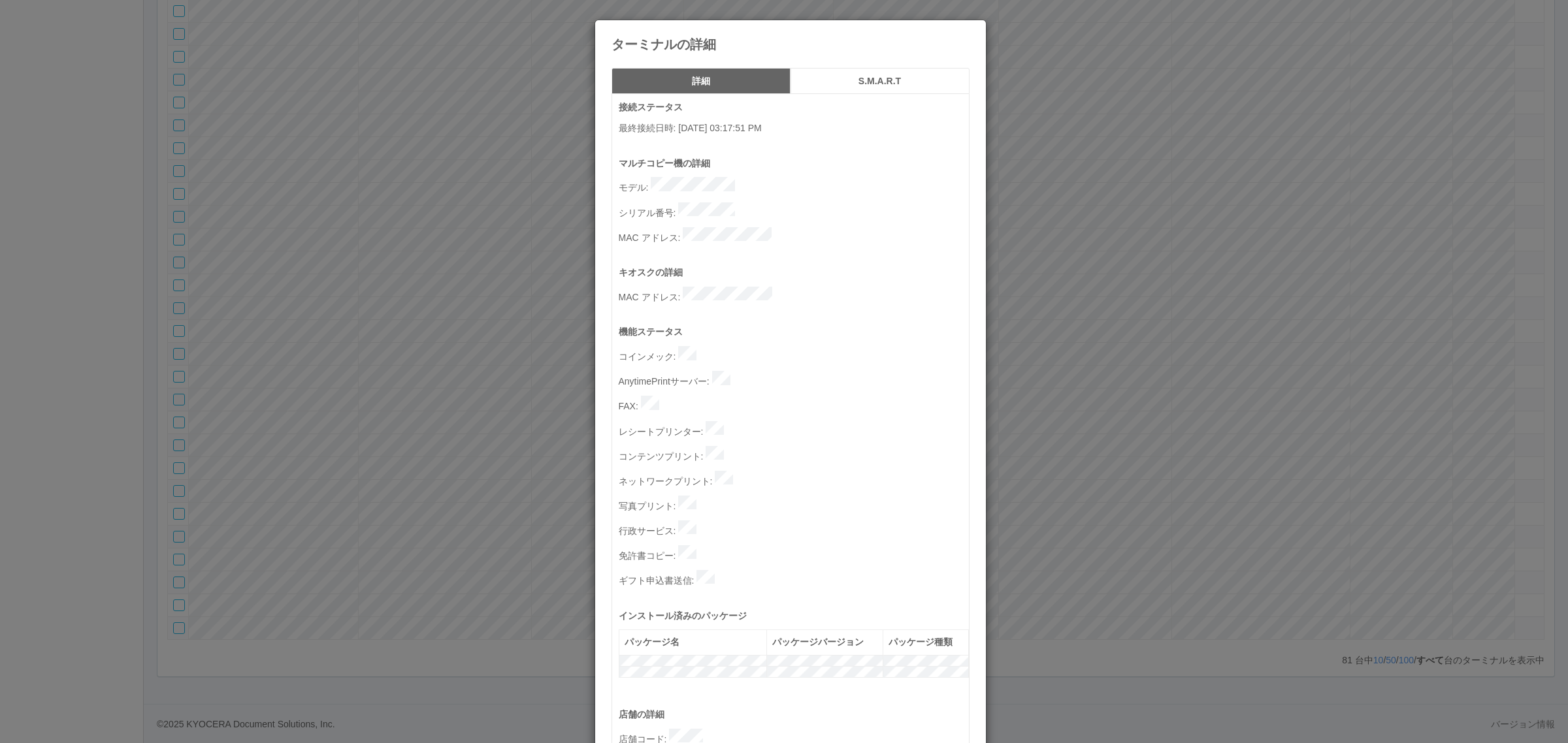
drag, startPoint x: 1209, startPoint y: 415, endPoint x: 1195, endPoint y: 415, distance: 14.0
click at [1204, 412] on div "ターミナルの詳細 詳細 S.M.A.R.T 接続ステータス 最終接続日時 : [DATE] 03:17:51 PM マルチコピー機の詳細 モデル : シリアル…" at bounding box center [784, 372] width 1568 height 743
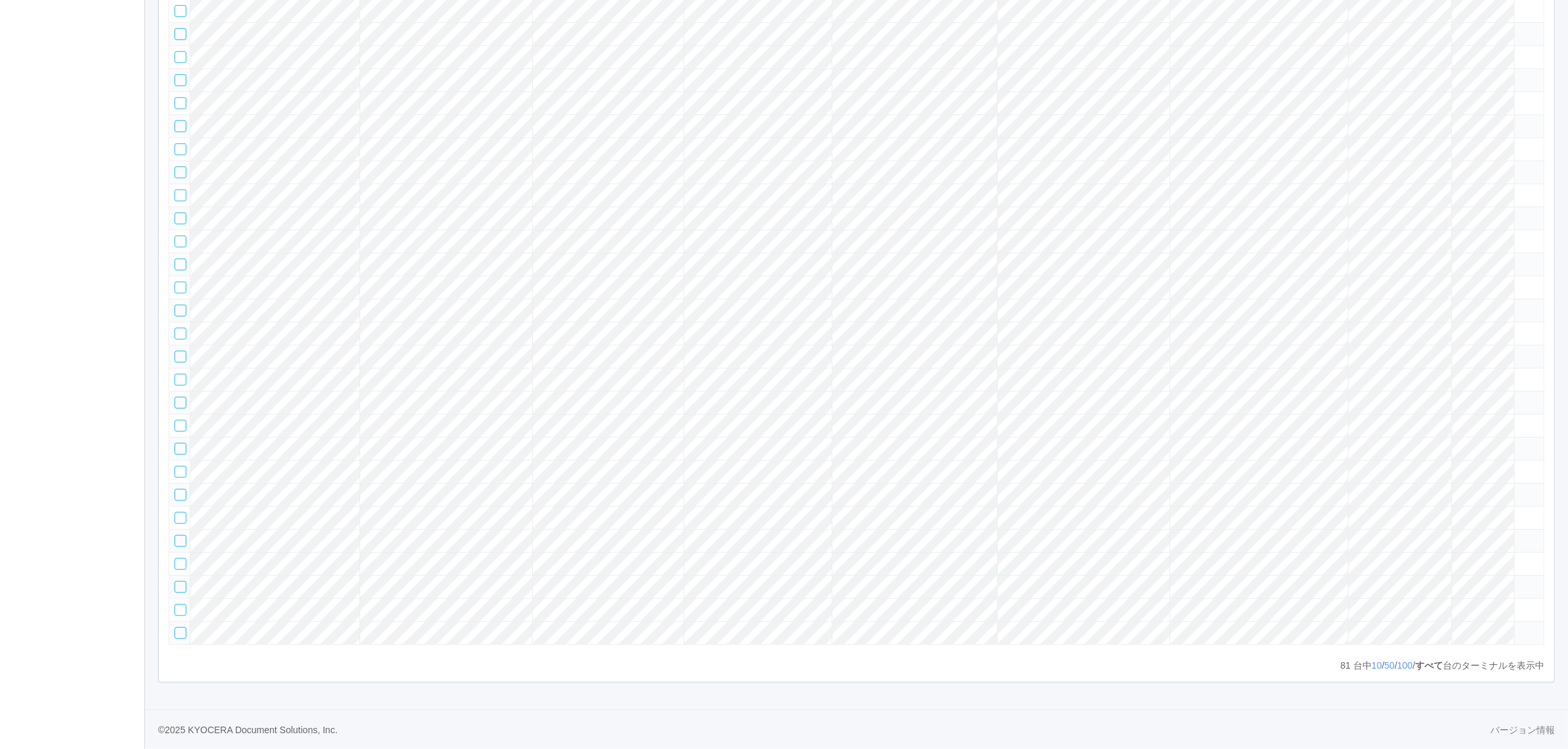
click at [1250, 230] on tr at bounding box center [856, 218] width 1375 height 23
click at [1390, 207] on tr at bounding box center [856, 195] width 1375 height 23
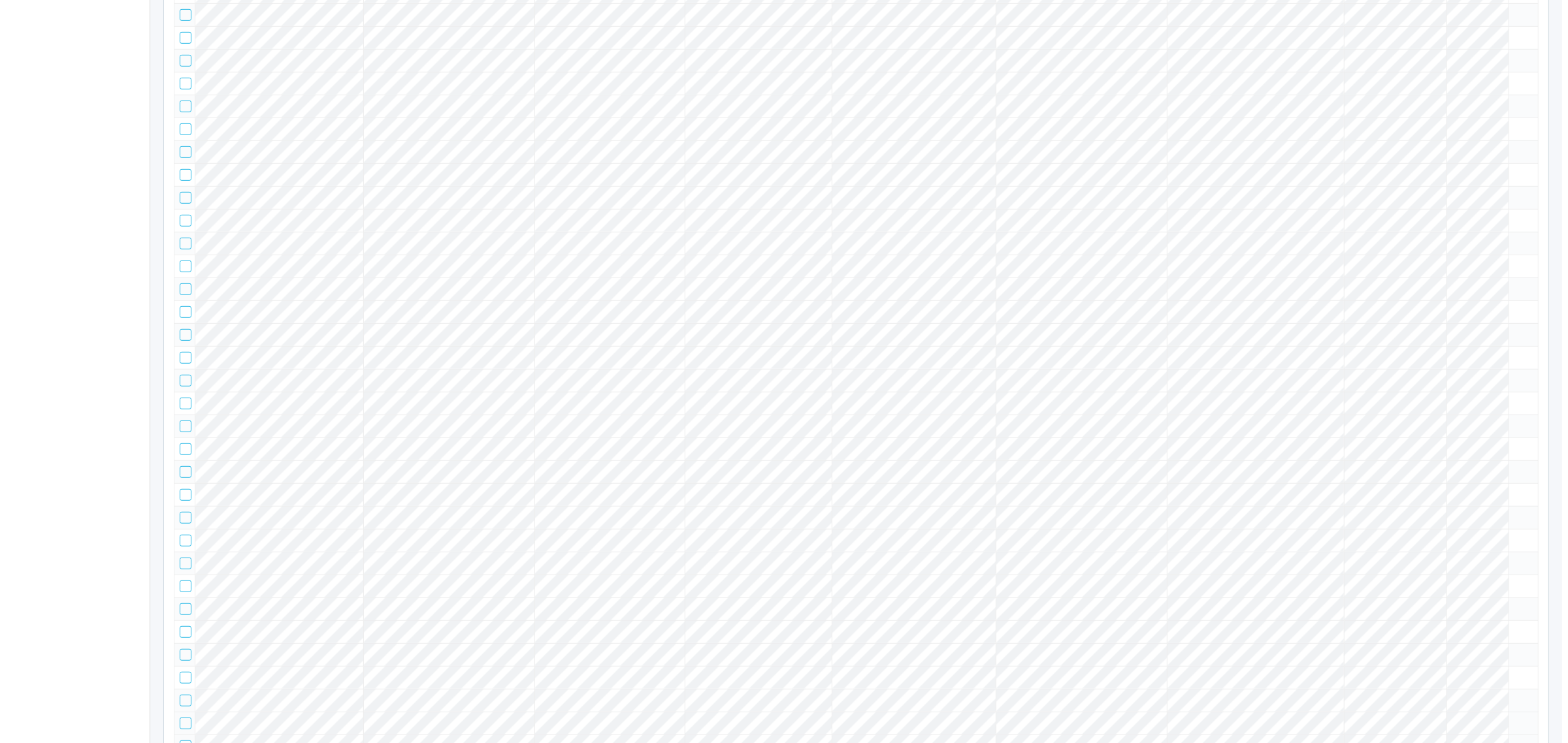
scroll to position [1470, 0]
click at [1508, 228] on span at bounding box center [1508, 228] width 0 height 0
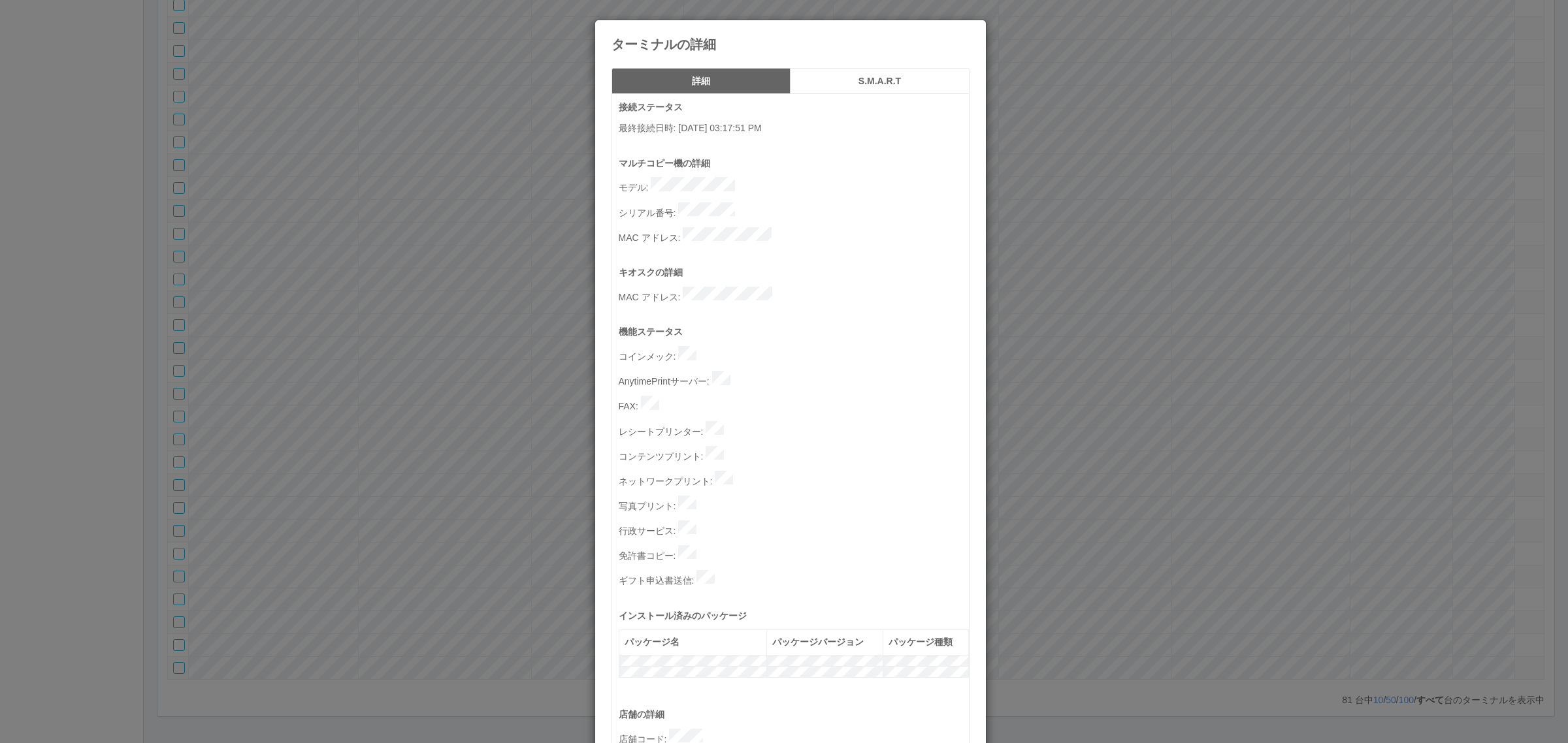
scroll to position [403, 0]
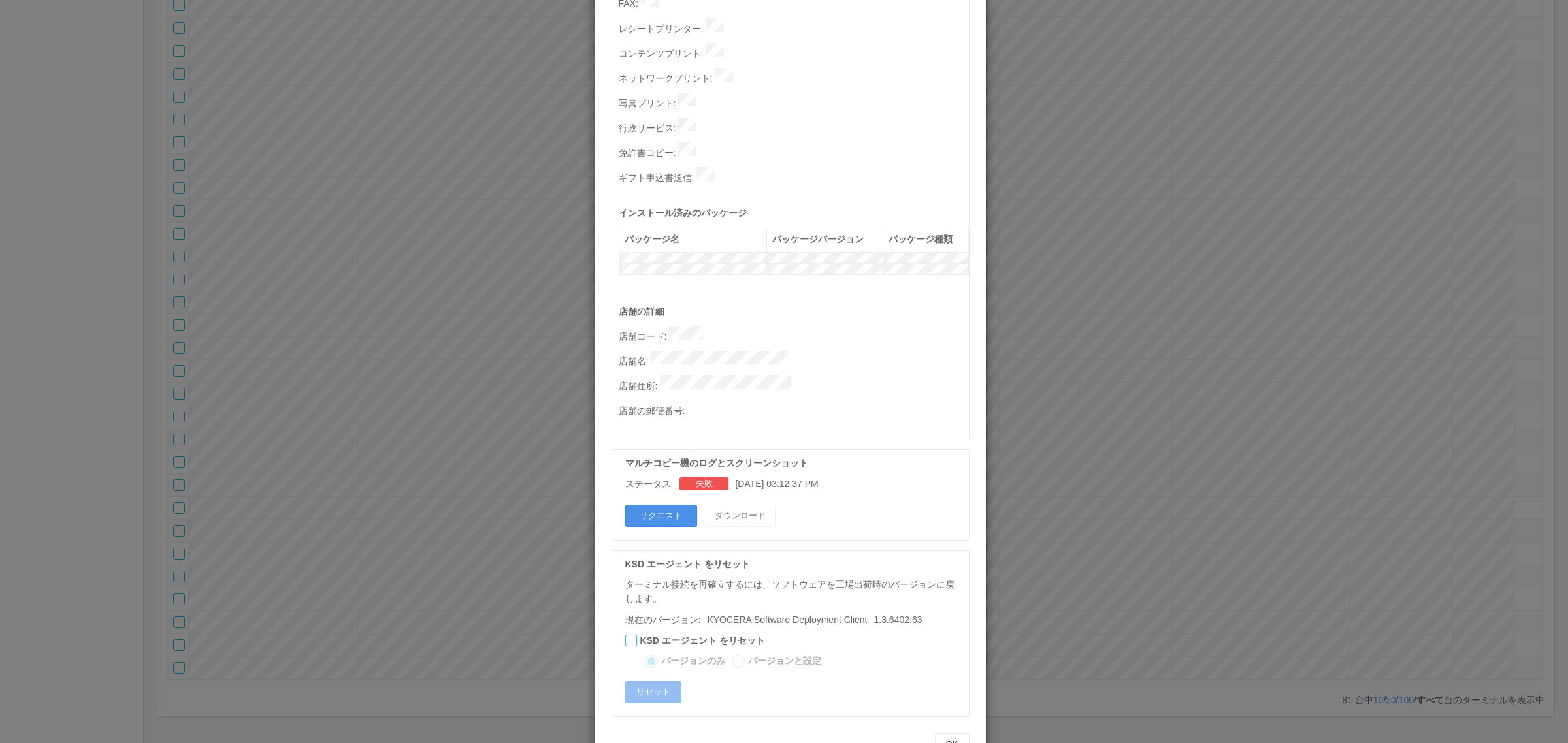
click at [661, 505] on button "リクエスト" at bounding box center [661, 515] width 72 height 22
click at [1112, 530] on div "ターミナルの詳細 詳細 S.M.A.R.T 接続ステータス 最終接続日時 : [DATE] 03:17:51 PM マルチコピー機の詳細 モデル : シリアル…" at bounding box center [784, 372] width 1568 height 743
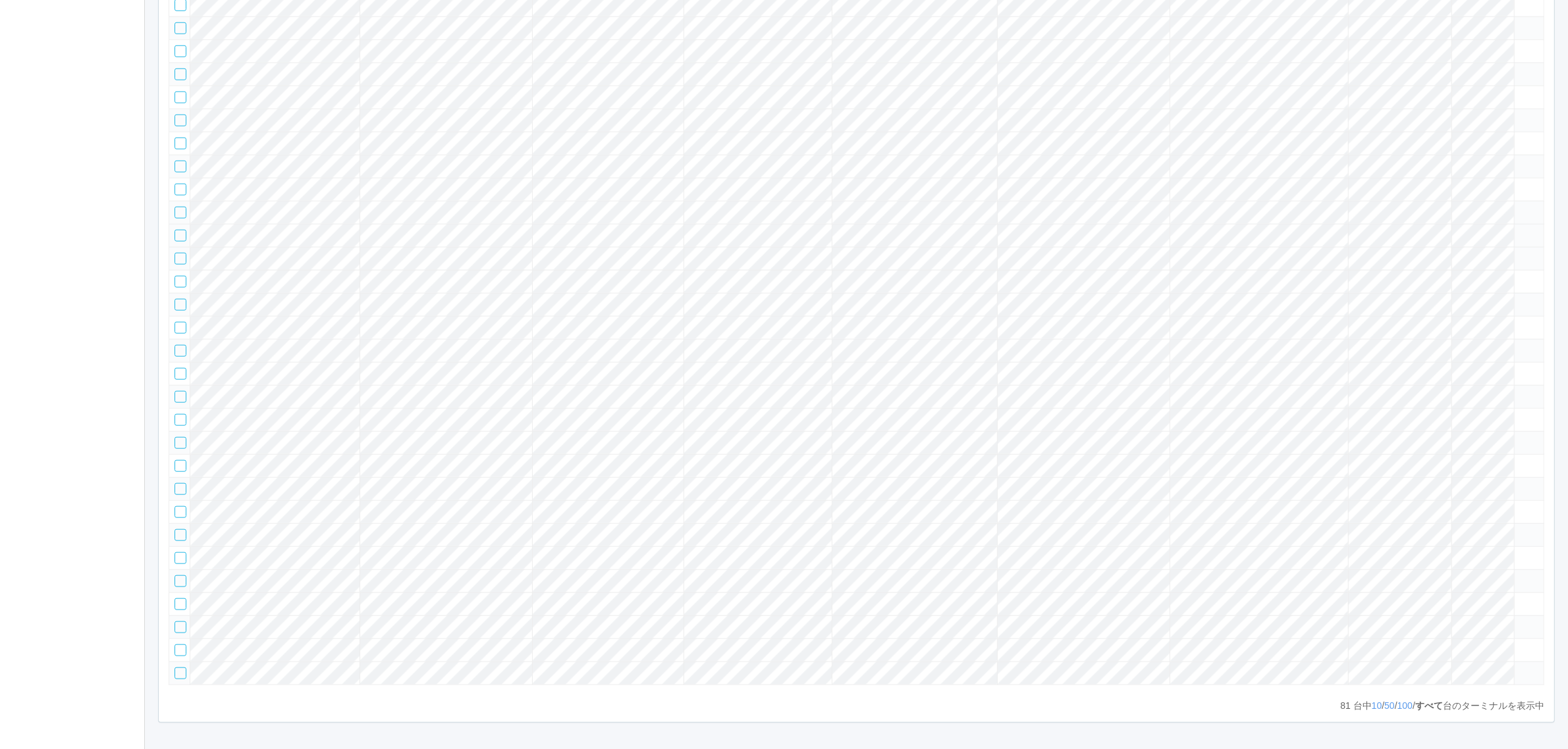
click at [1520, 230] on icon at bounding box center [1520, 230] width 0 height 0
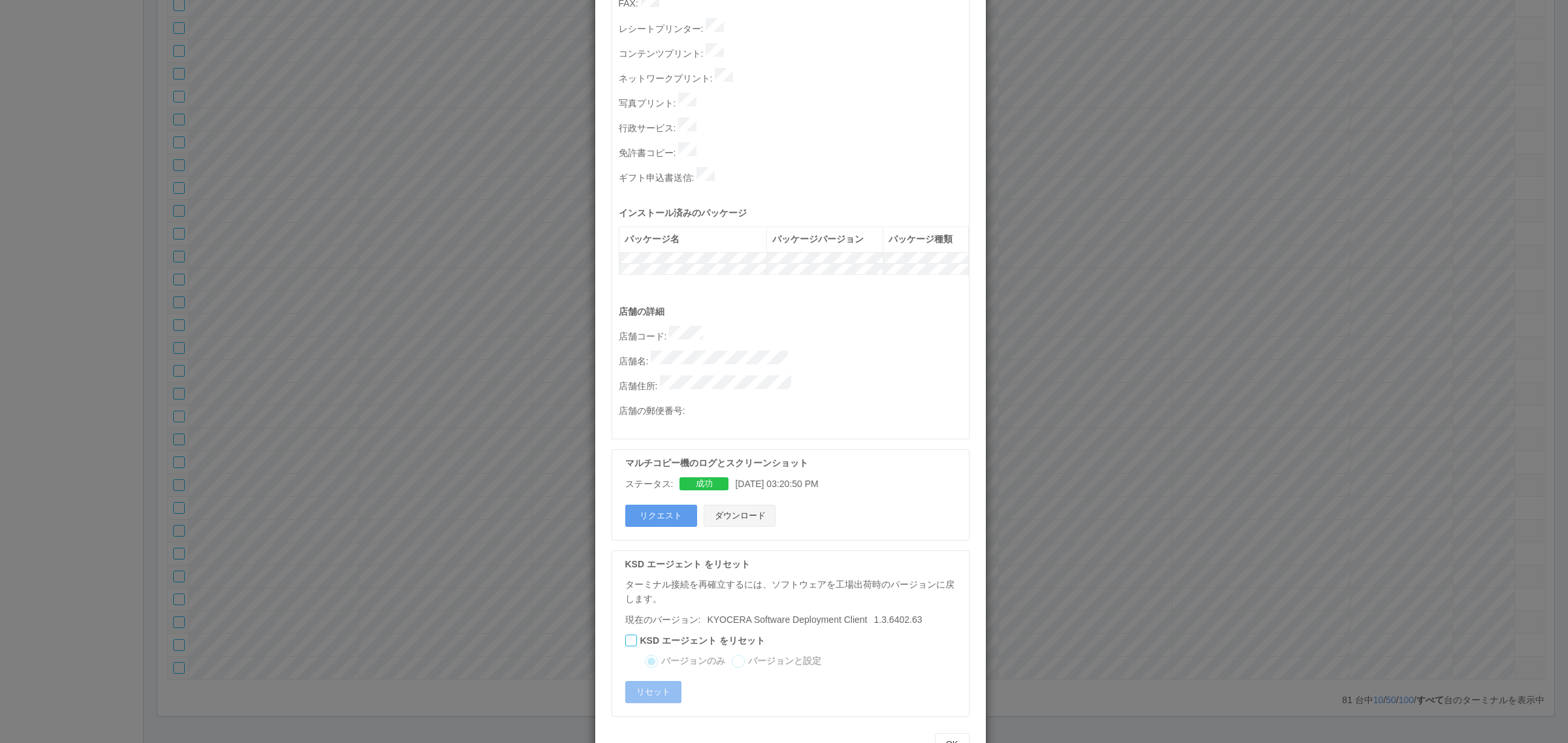
click at [767, 505] on button "ダウンロード" at bounding box center [739, 515] width 72 height 22
